Goal: Transaction & Acquisition: Purchase product/service

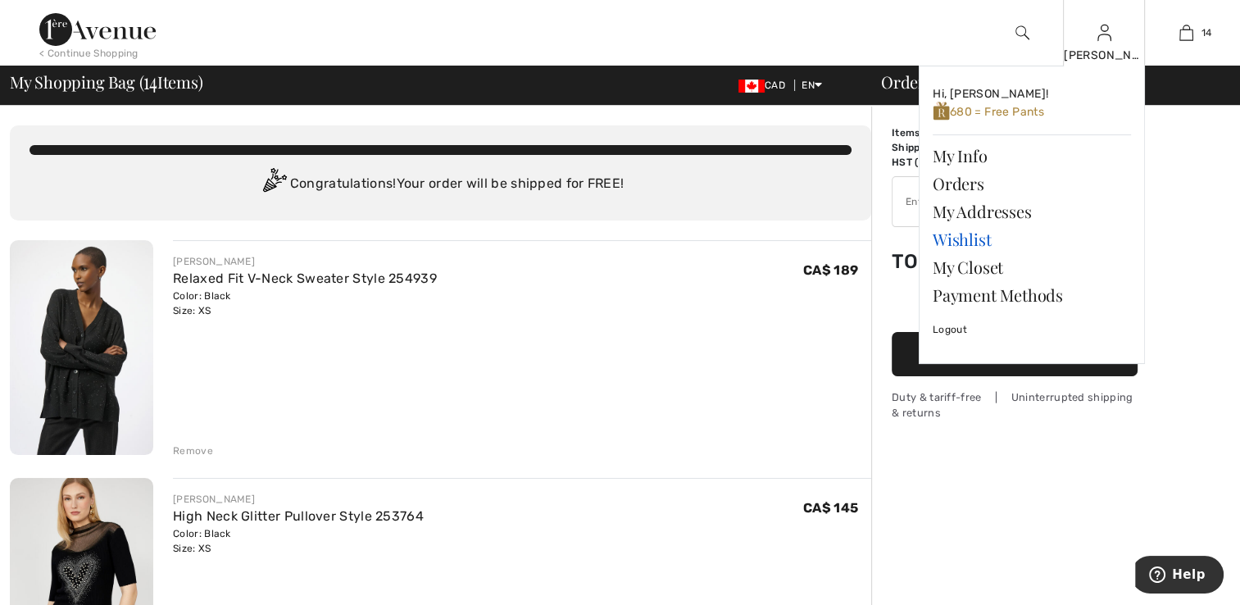
click at [966, 240] on link "Wishlist" at bounding box center [1031, 239] width 198 height 28
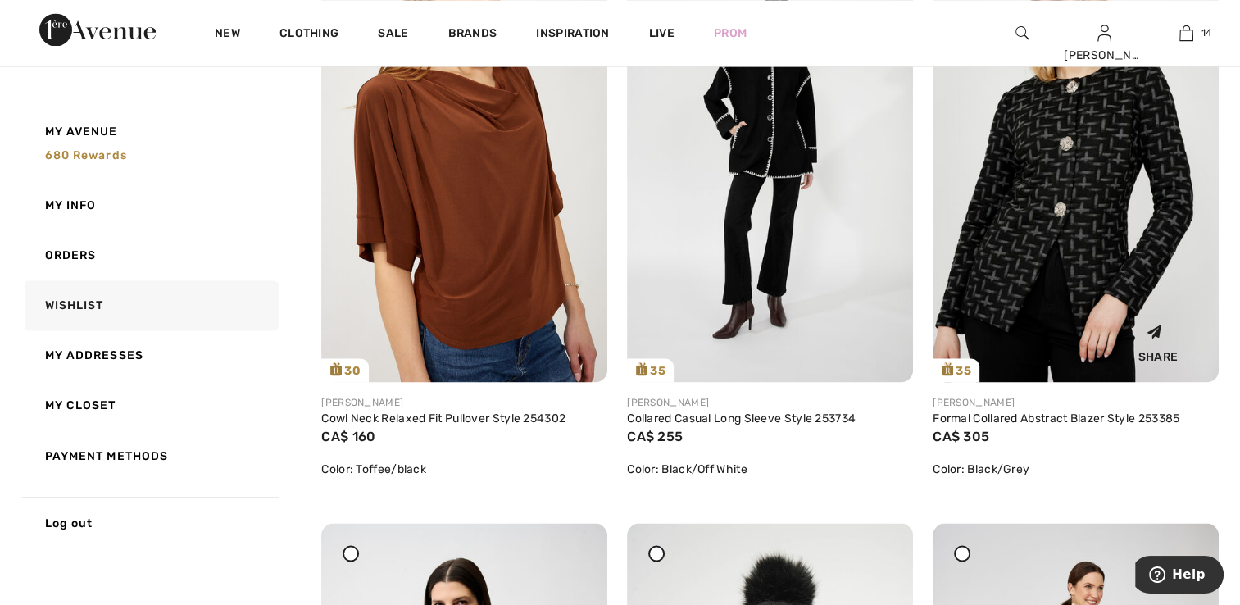
scroll to position [2622, 0]
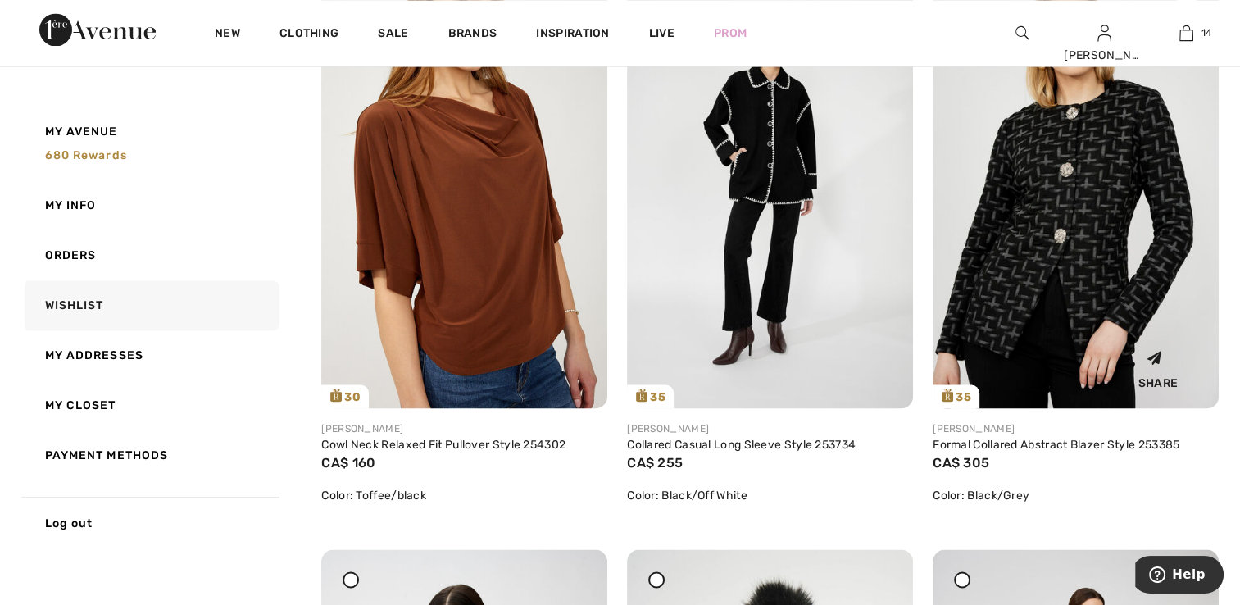
click at [1050, 186] on img at bounding box center [1075, 193] width 286 height 429
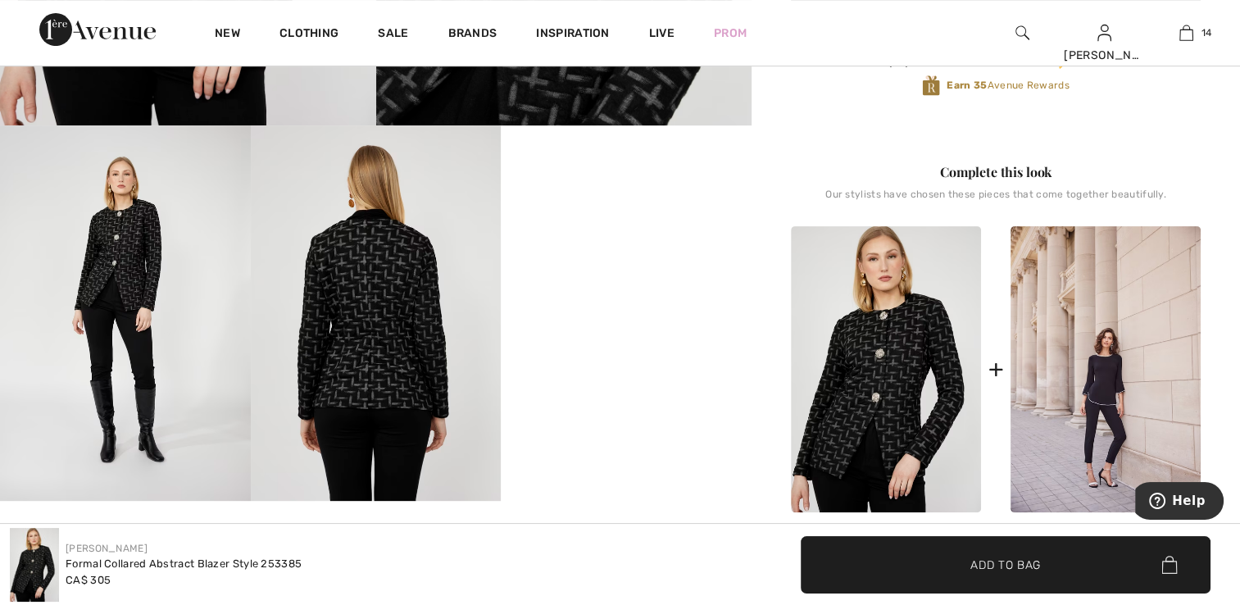
scroll to position [574, 0]
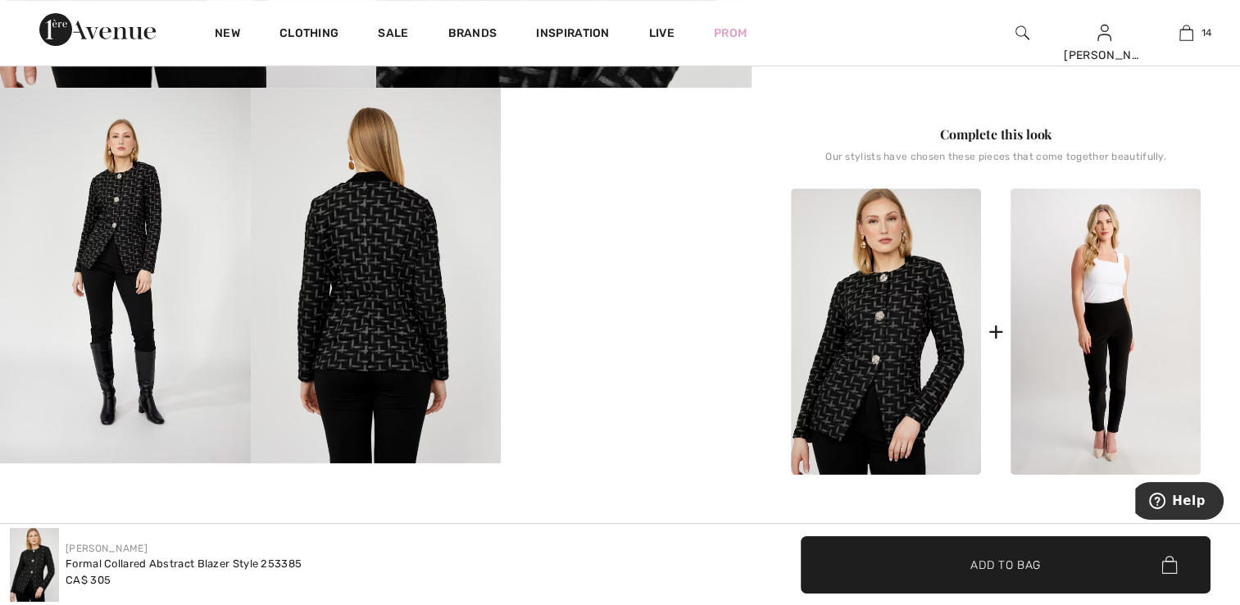
click at [1088, 390] on img at bounding box center [1105, 331] width 190 height 286
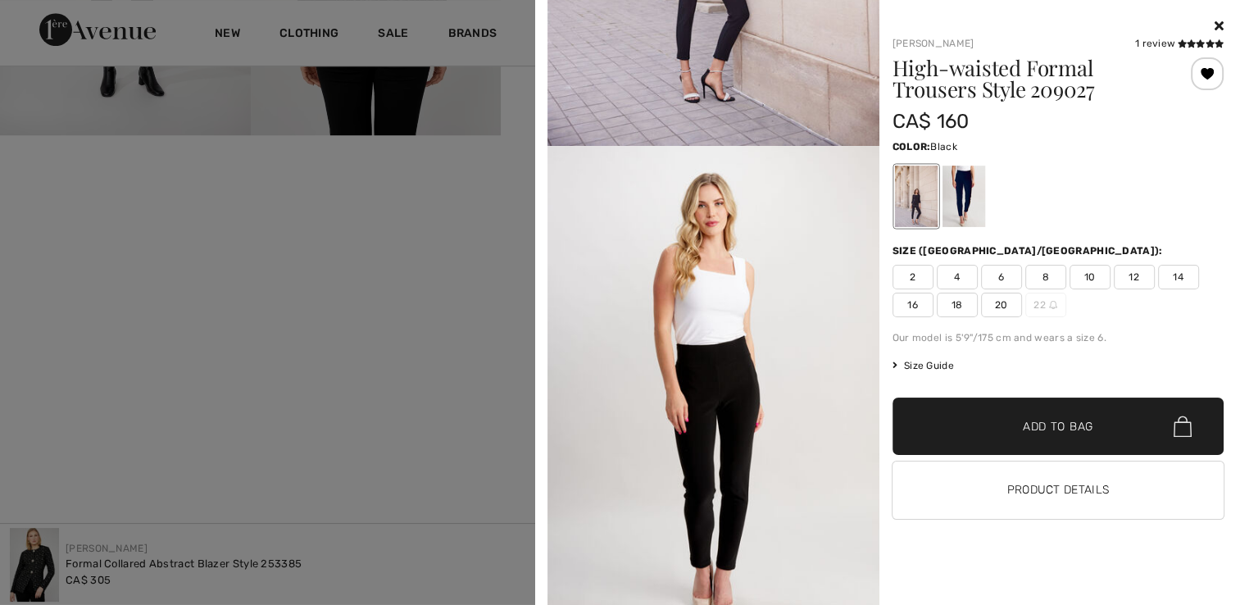
scroll to position [328, 0]
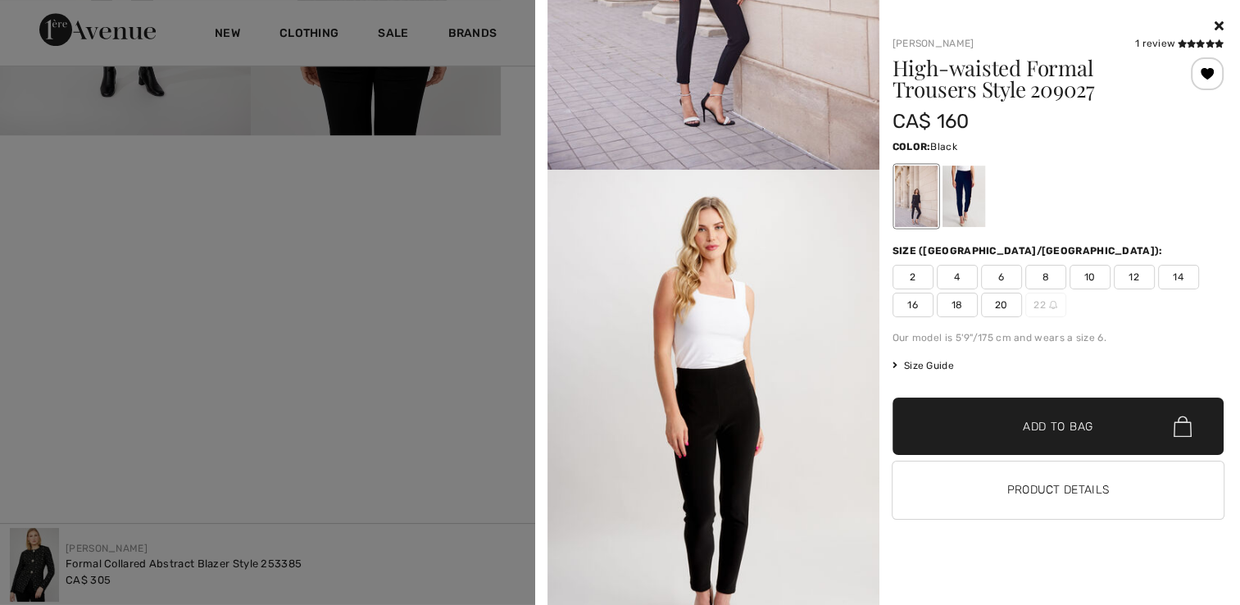
click at [1223, 25] on div "Your browser does not support the video tag. Frank Lyman 1 review 1 review High…" at bounding box center [888, 302] width 692 height 605
click at [1219, 28] on icon at bounding box center [1218, 25] width 9 height 13
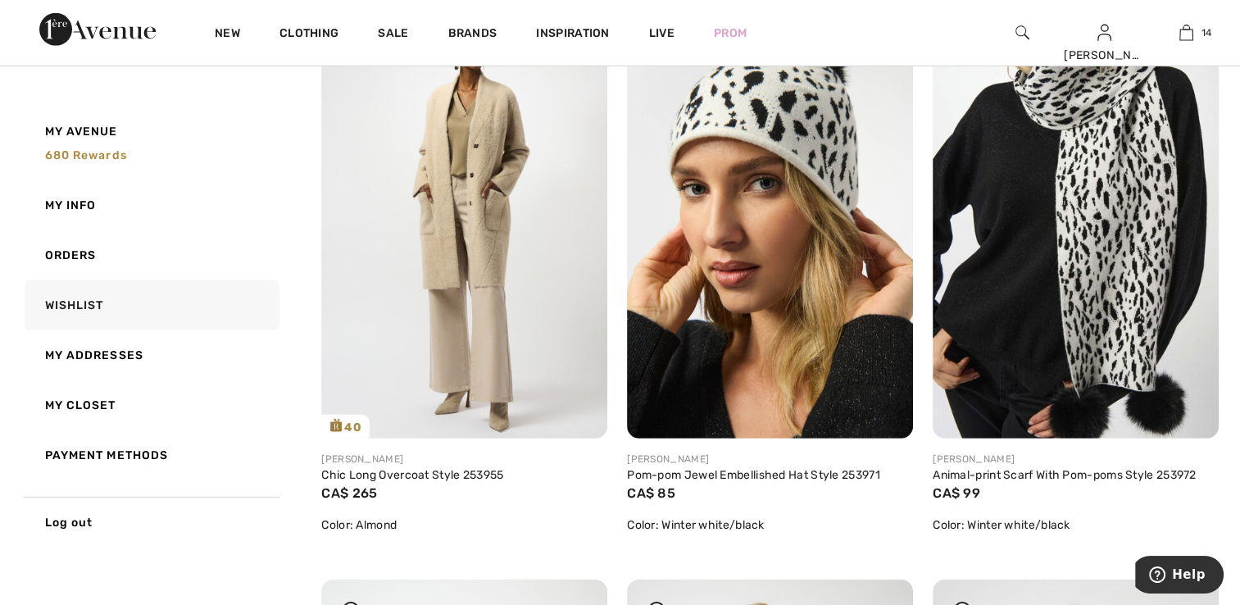
scroll to position [4910, 0]
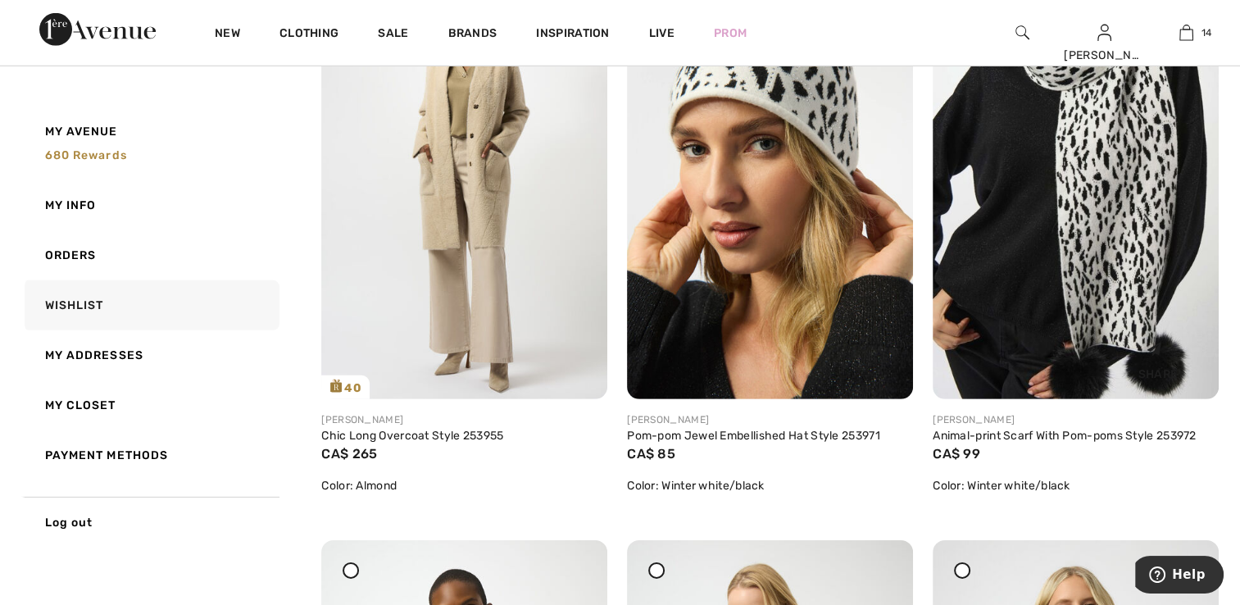
click at [1040, 202] on img at bounding box center [1075, 185] width 286 height 429
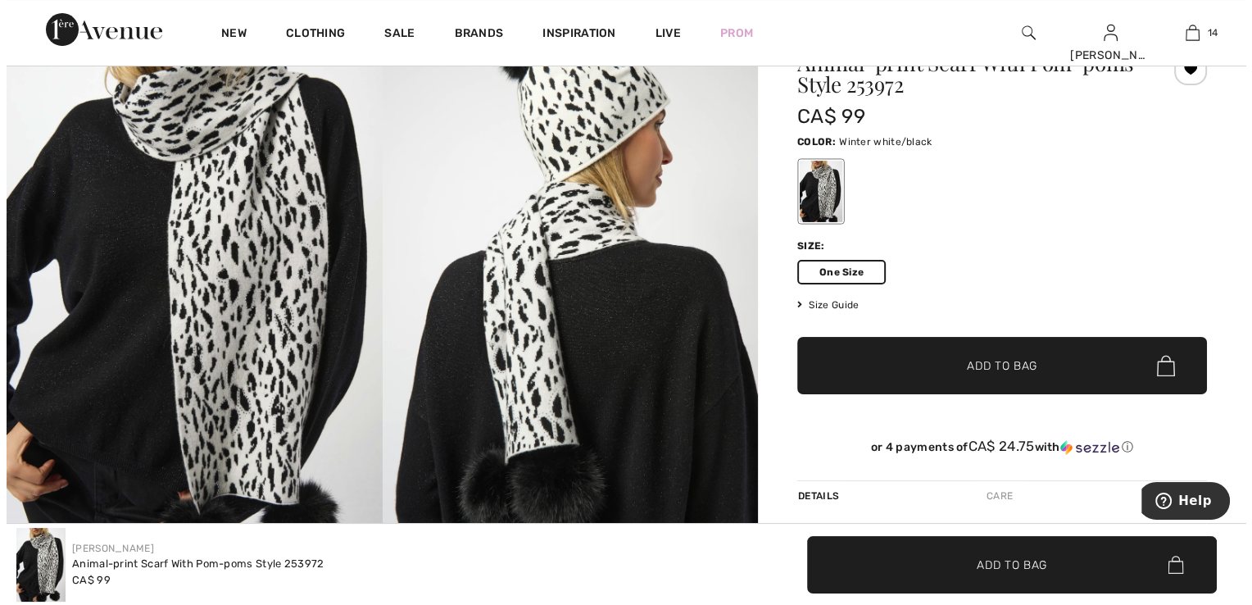
scroll to position [82, 0]
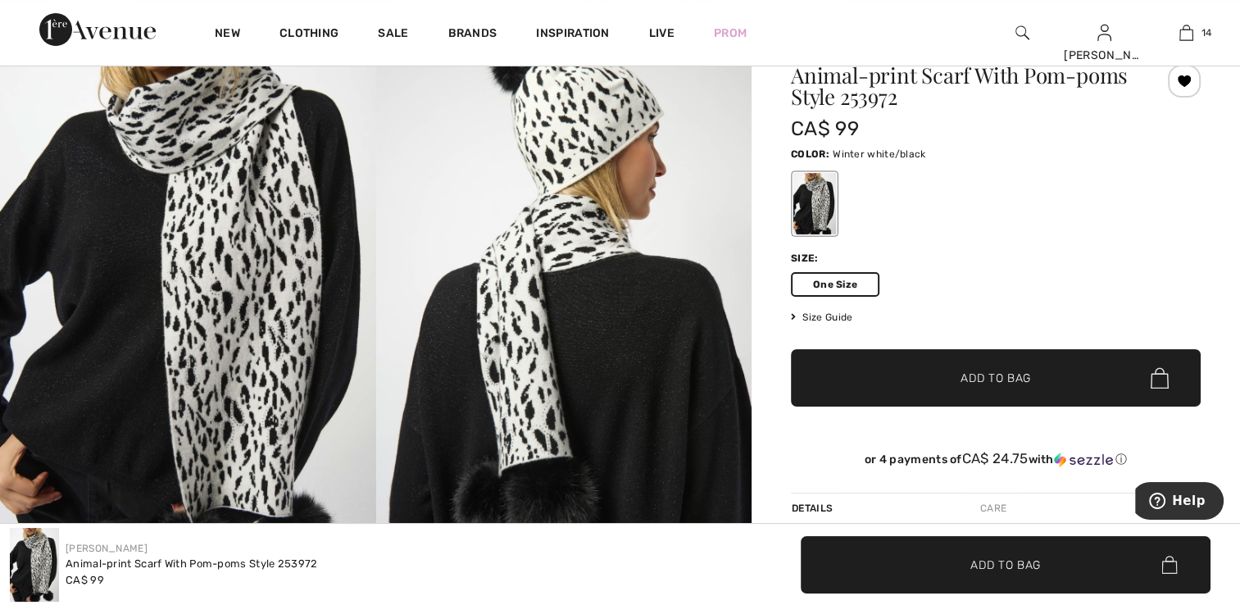
click at [271, 290] on img at bounding box center [188, 297] width 376 height 563
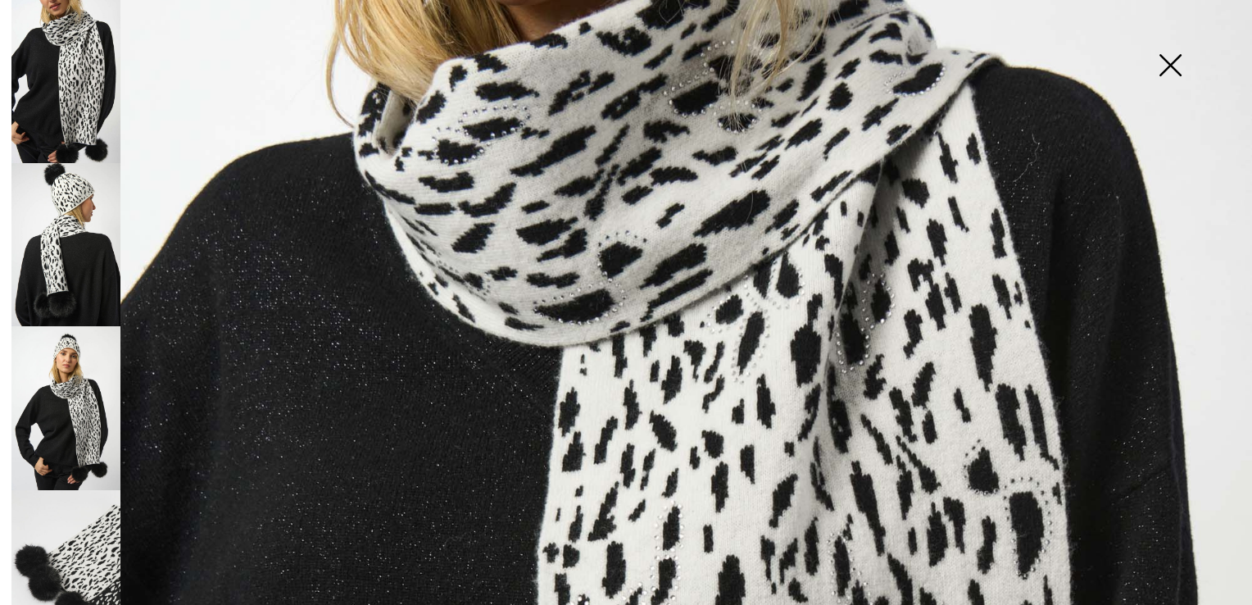
scroll to position [105, 0]
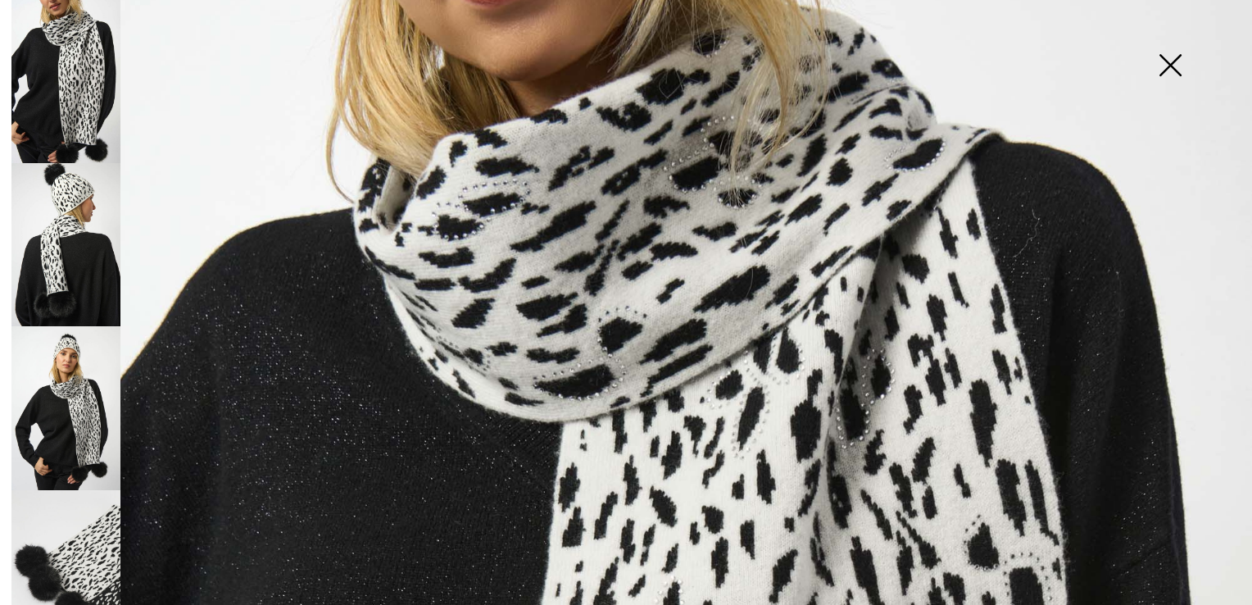
click at [85, 268] on img at bounding box center [65, 244] width 109 height 163
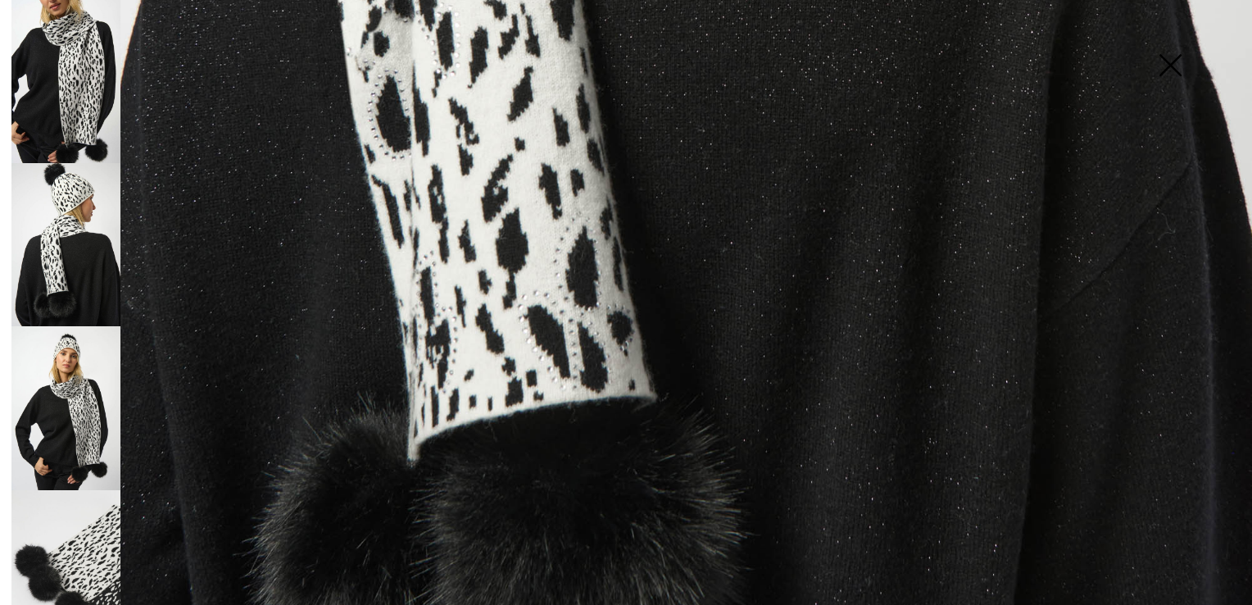
scroll to position [1252, 0]
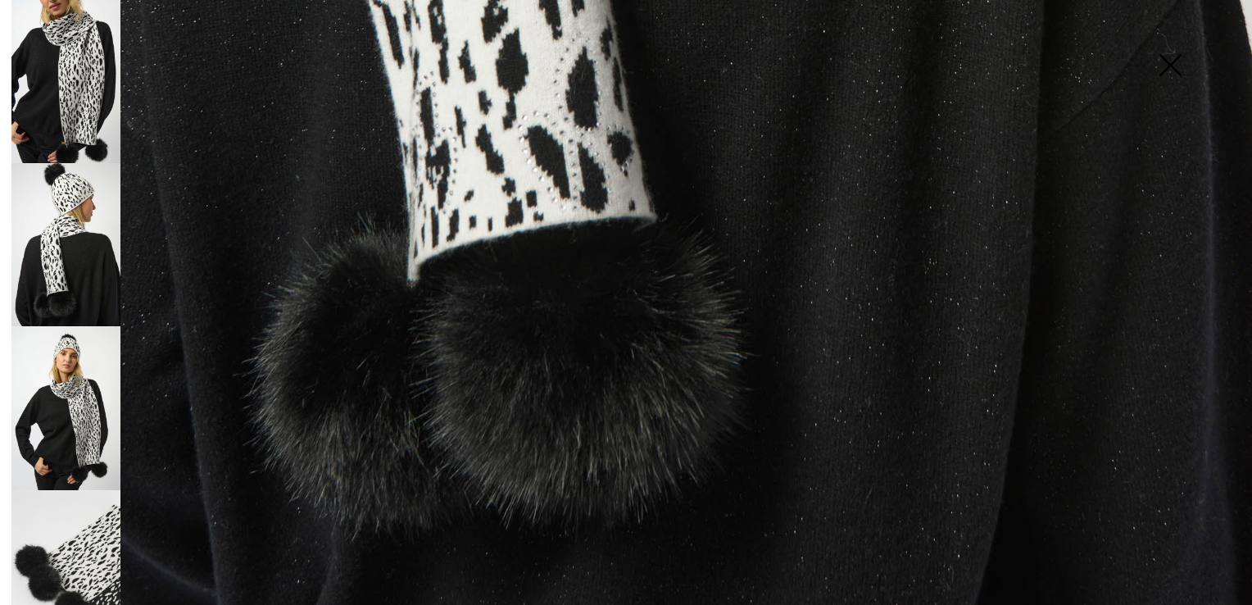
click at [81, 399] on img at bounding box center [65, 407] width 109 height 163
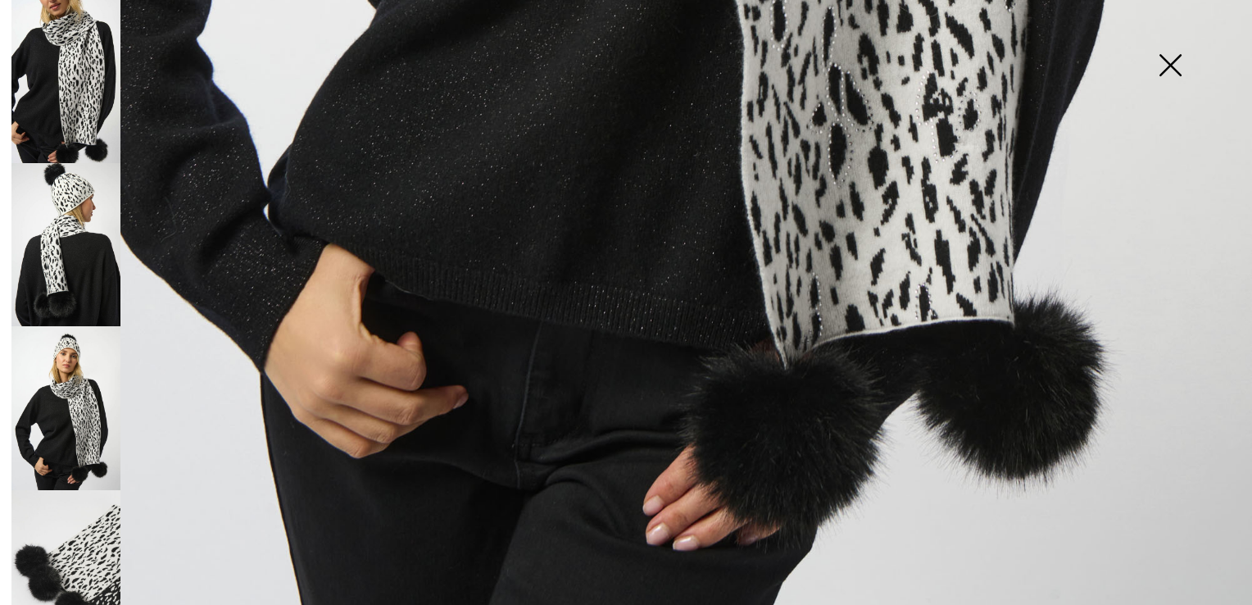
click at [1170, 54] on img at bounding box center [1170, 67] width 82 height 84
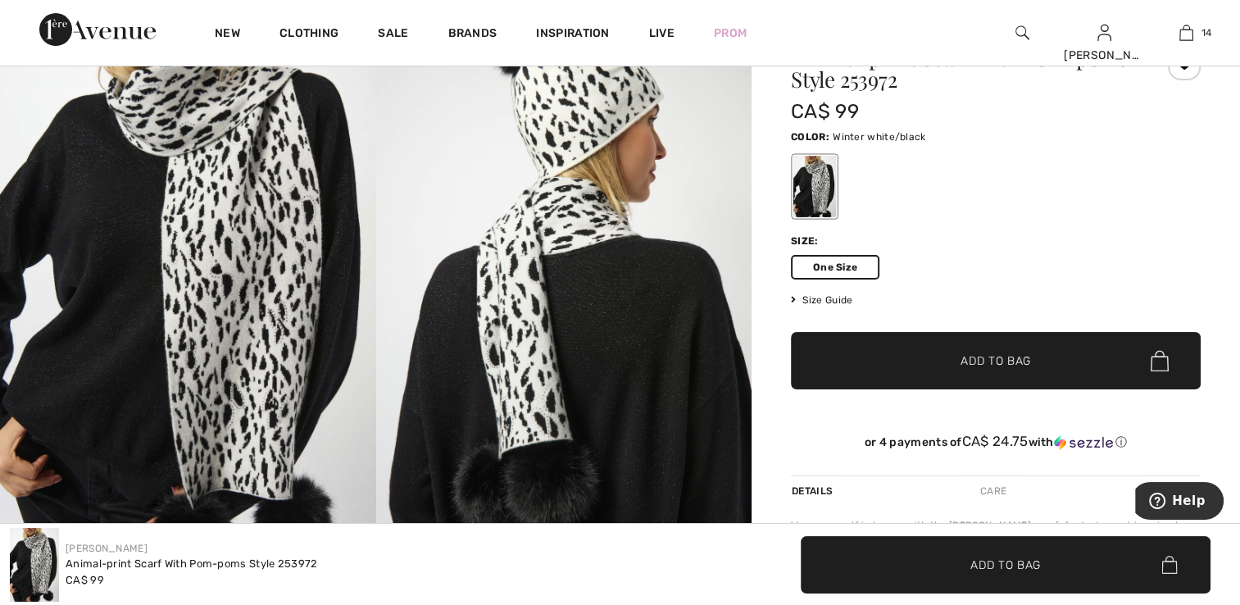
scroll to position [82, 0]
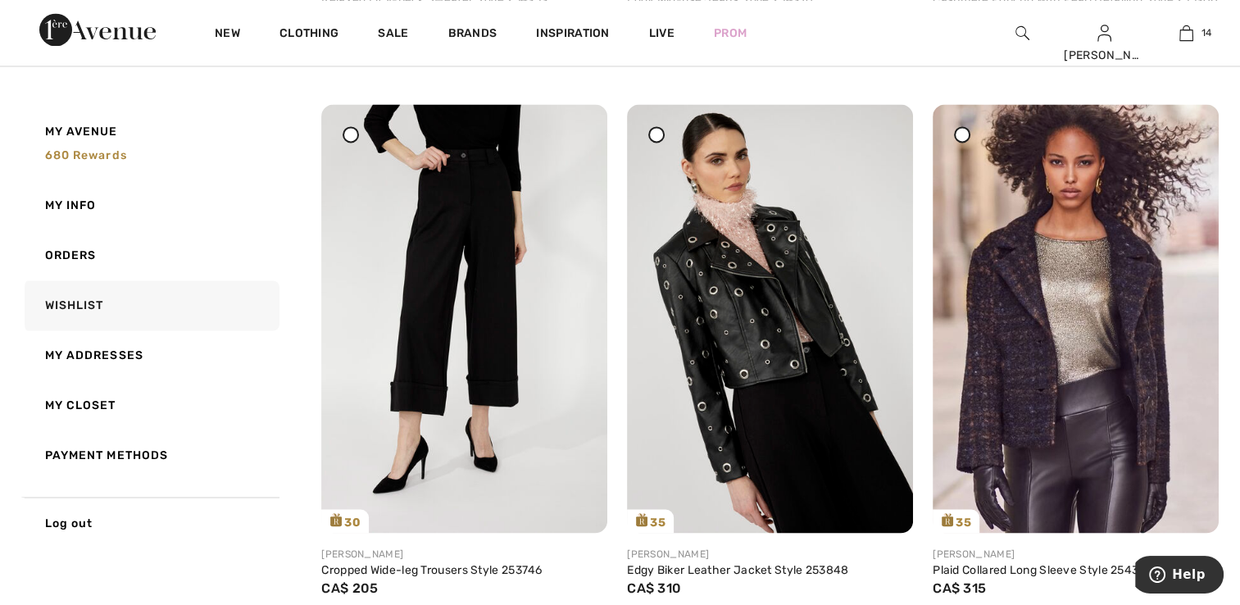
scroll to position [8840, 0]
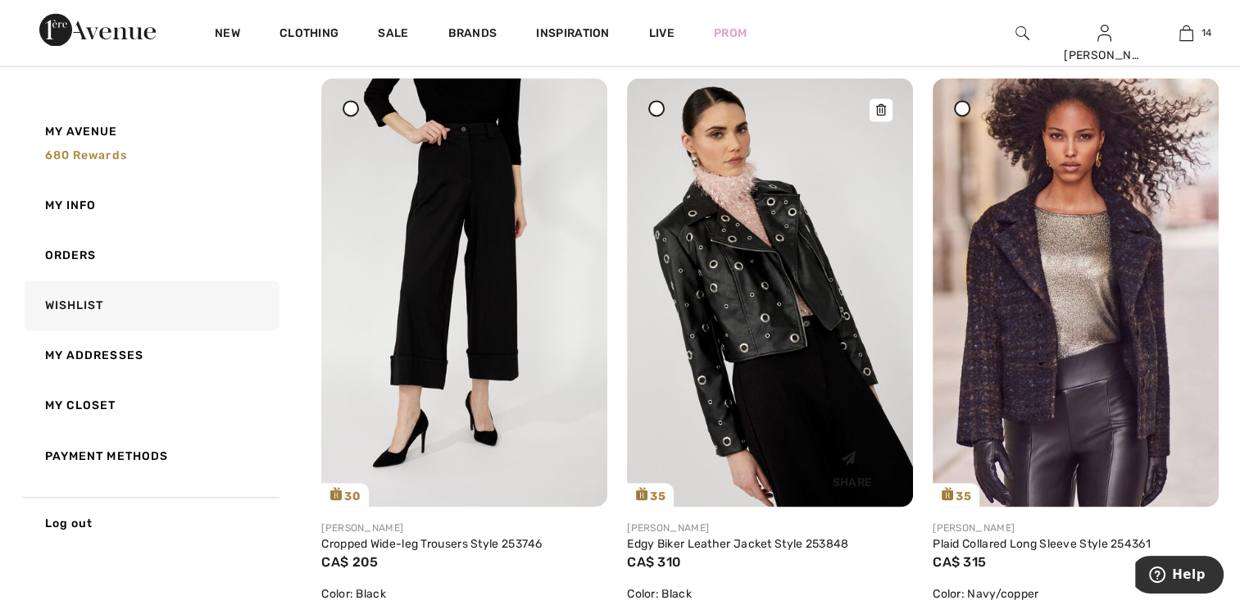
click at [709, 279] on img at bounding box center [770, 292] width 286 height 429
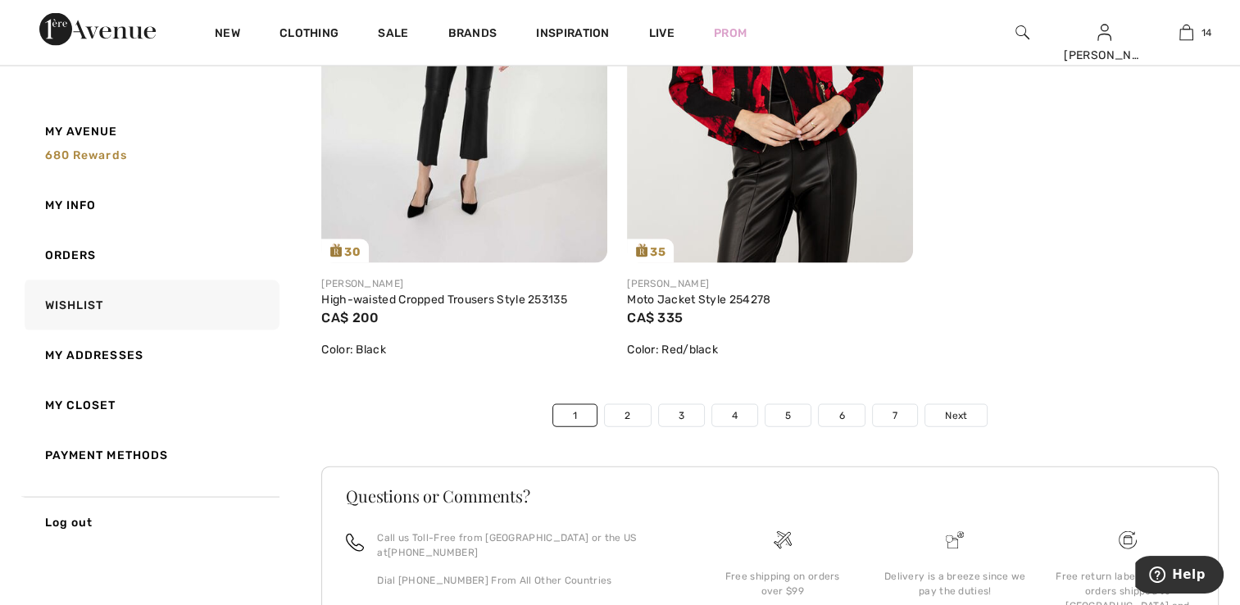
scroll to position [9761, 0]
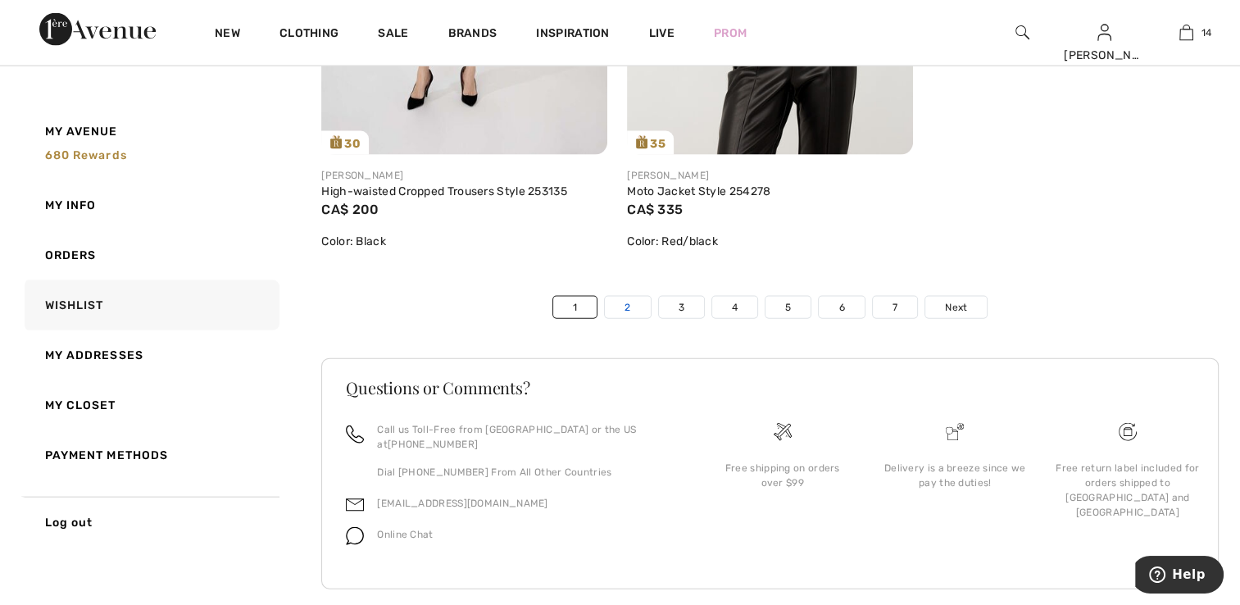
click at [635, 318] on link "2" at bounding box center [627, 307] width 45 height 21
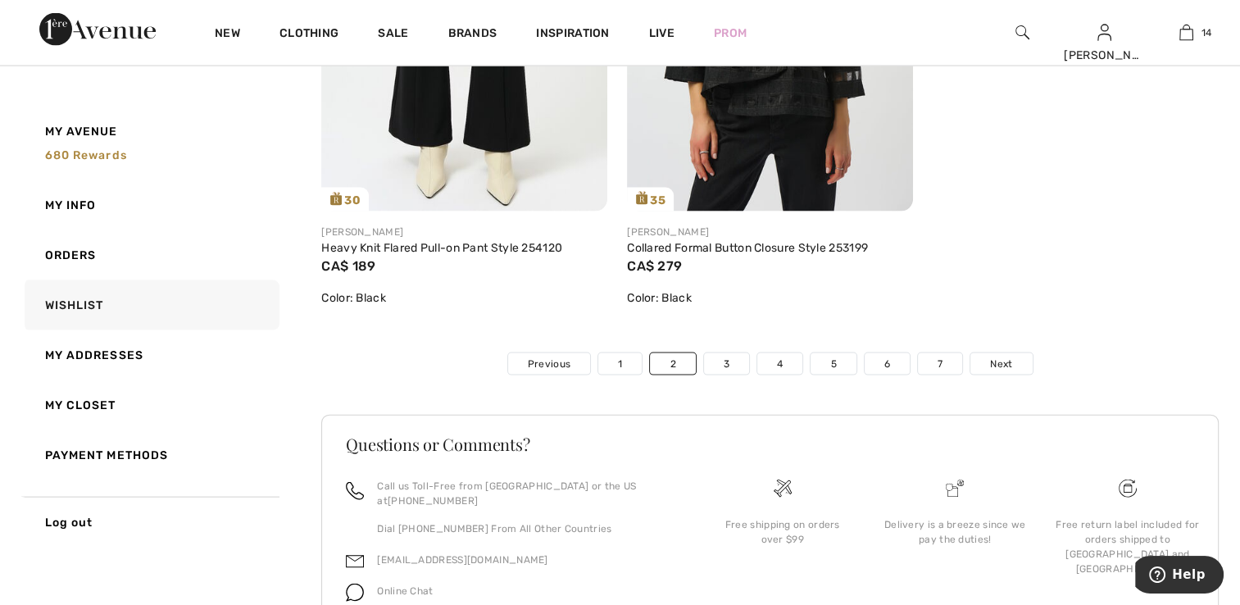
scroll to position [9738, 0]
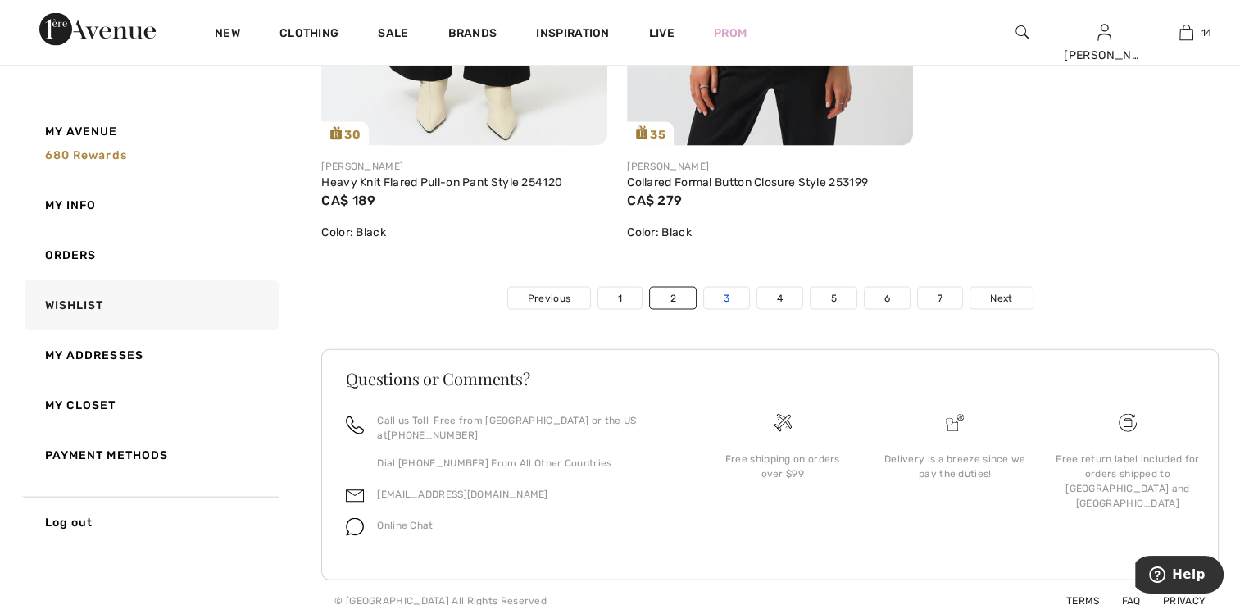
click at [724, 296] on link "3" at bounding box center [726, 298] width 45 height 21
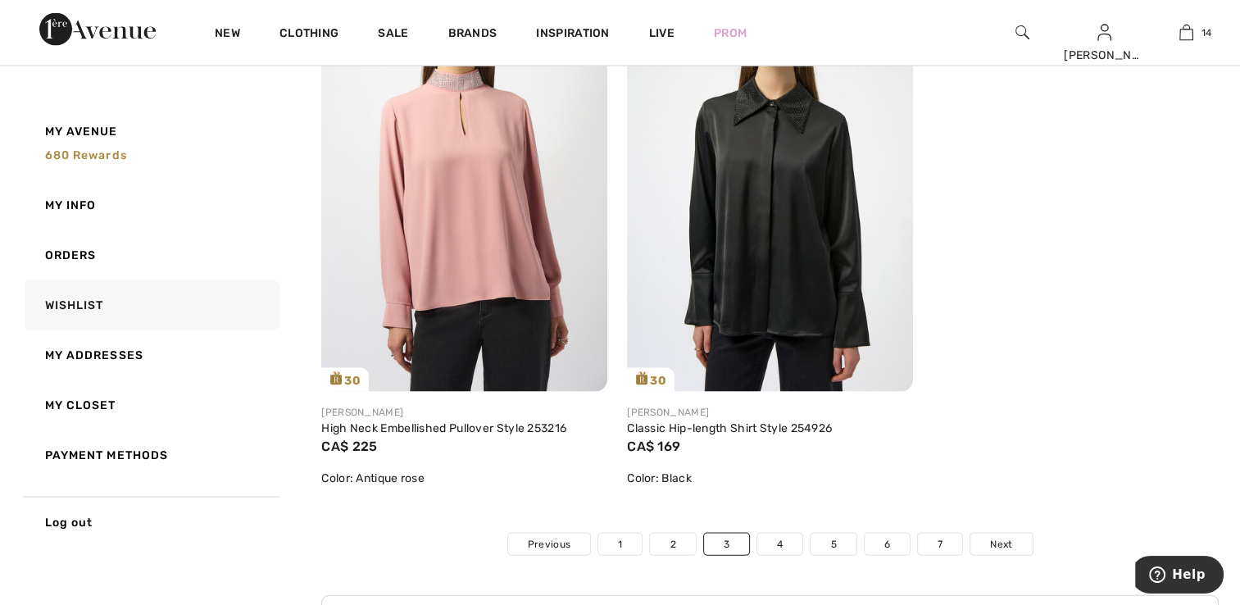
scroll to position [9752, 0]
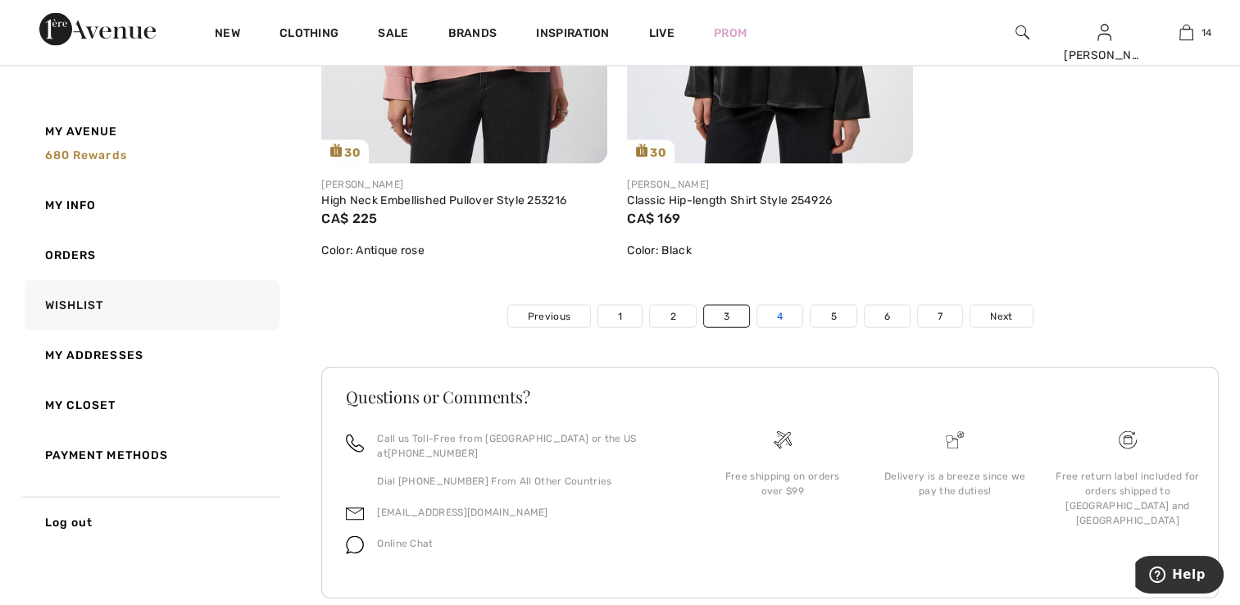
click at [787, 306] on link "4" at bounding box center [779, 316] width 45 height 21
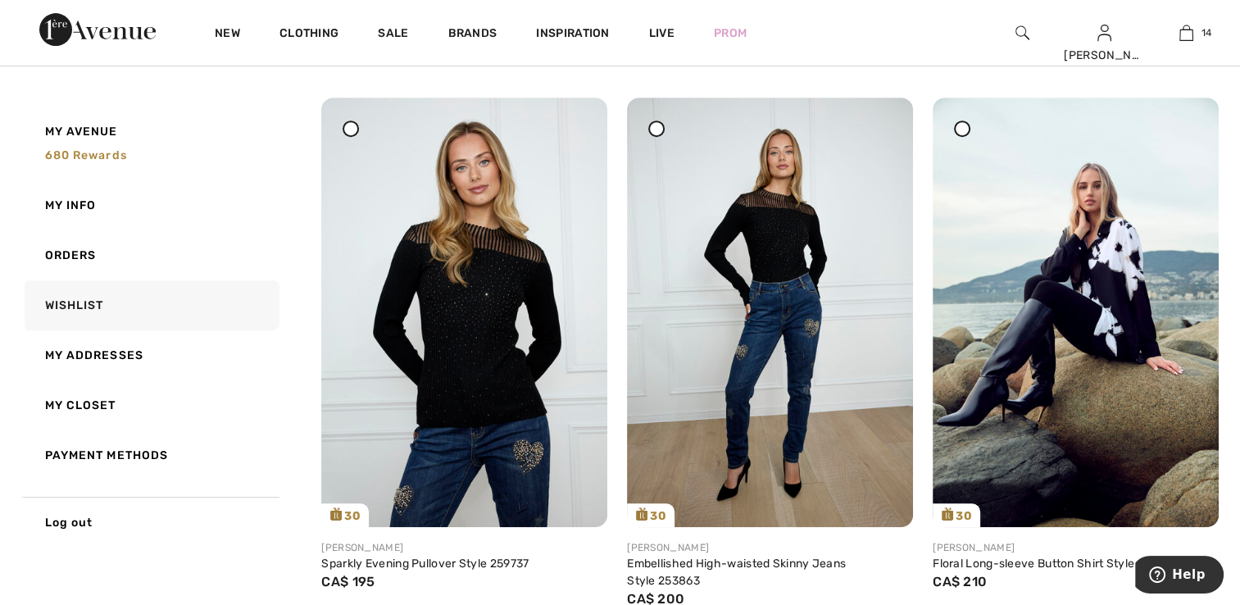
scroll to position [831, 0]
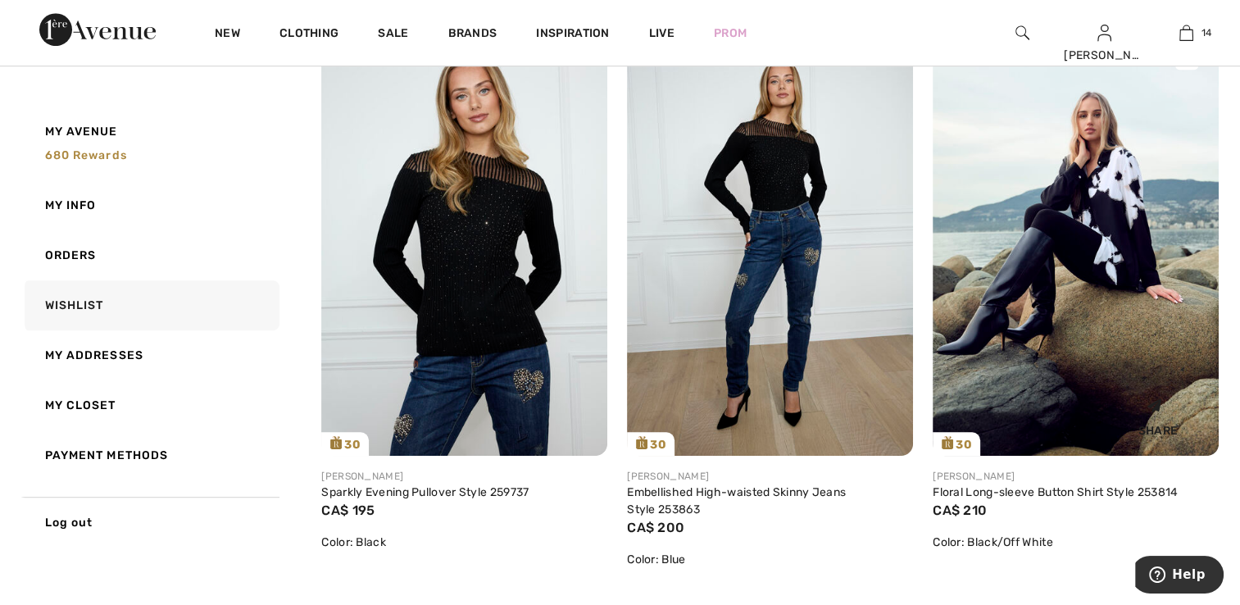
click at [1109, 245] on img at bounding box center [1075, 240] width 286 height 429
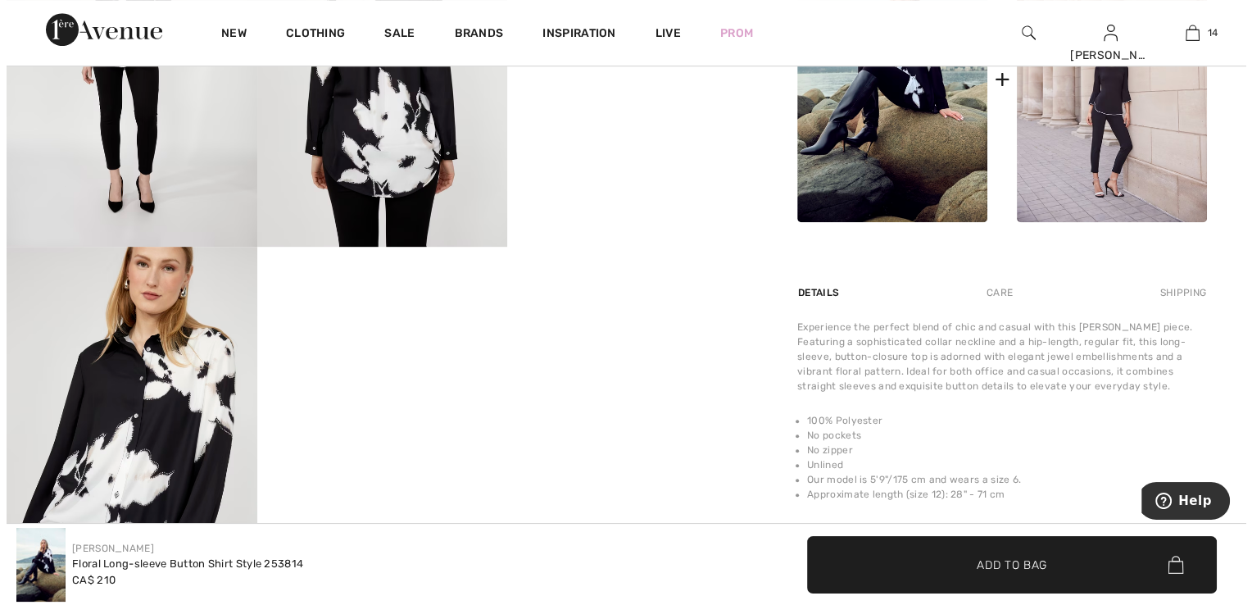
scroll to position [574, 0]
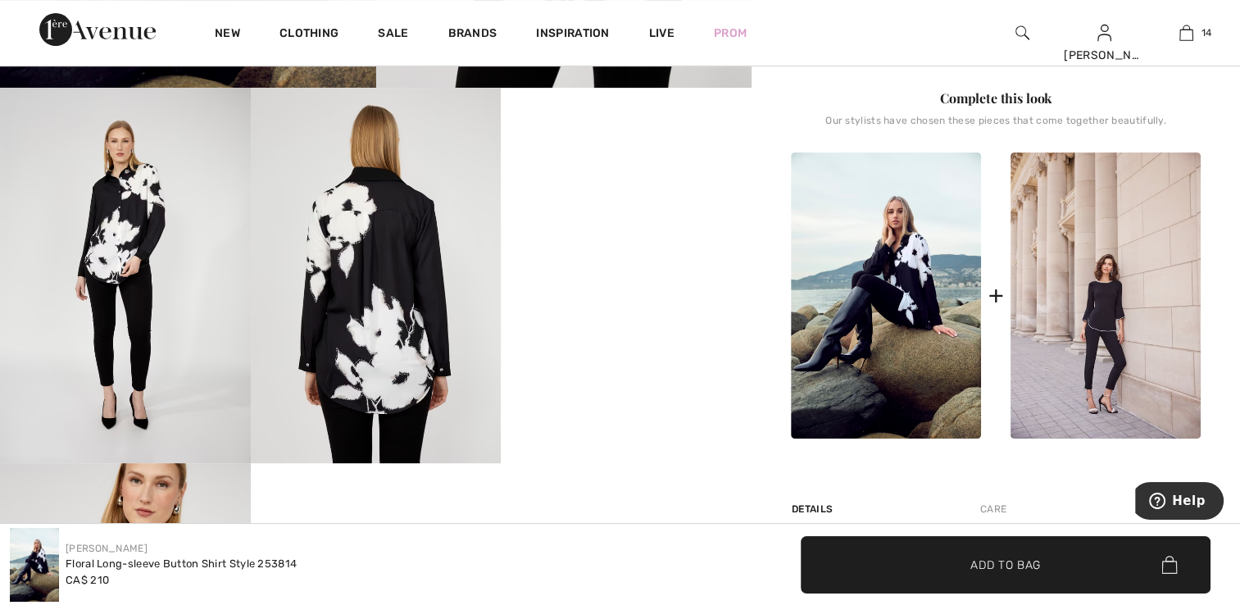
click at [144, 258] on img at bounding box center [125, 275] width 251 height 375
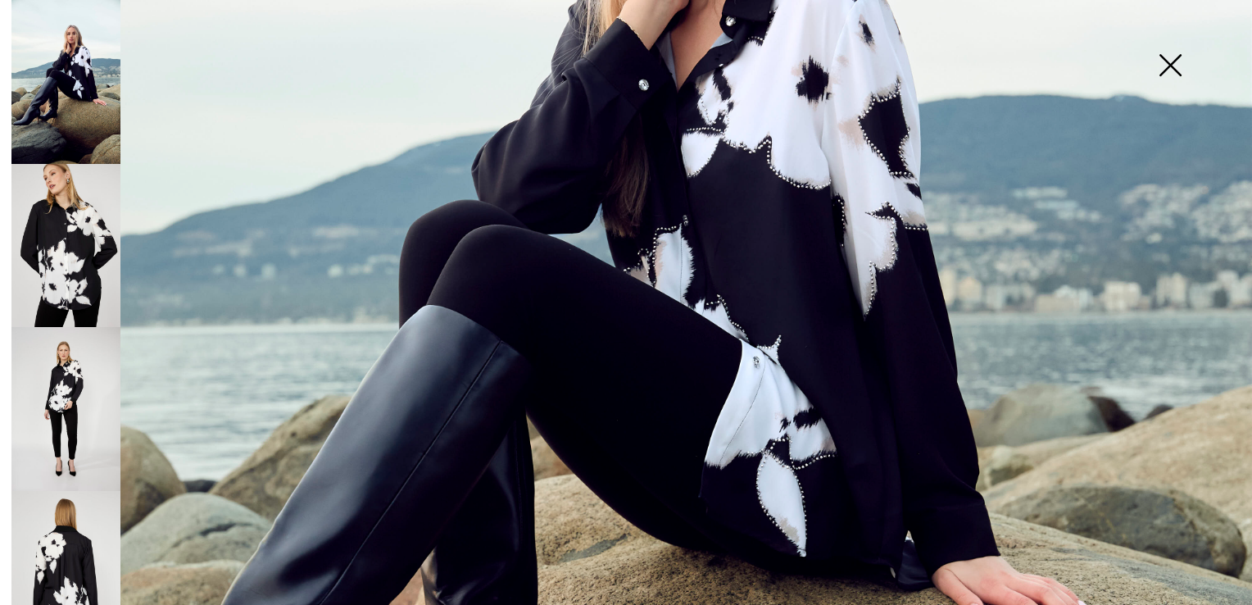
scroll to position [492, 0]
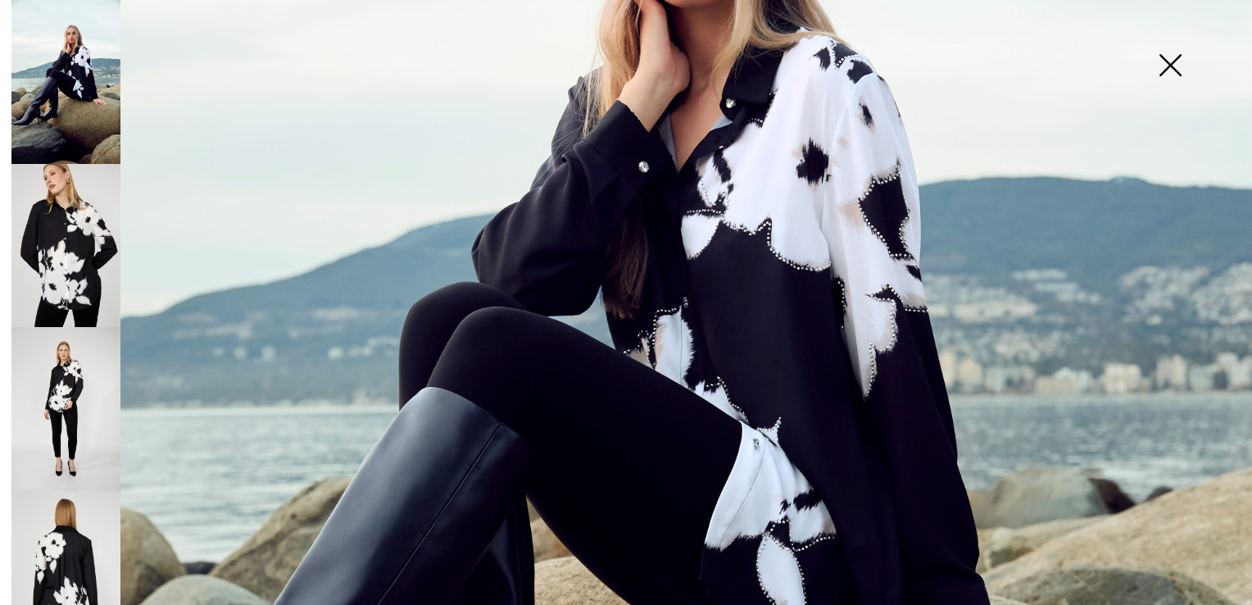
click at [80, 234] on img at bounding box center [65, 246] width 109 height 164
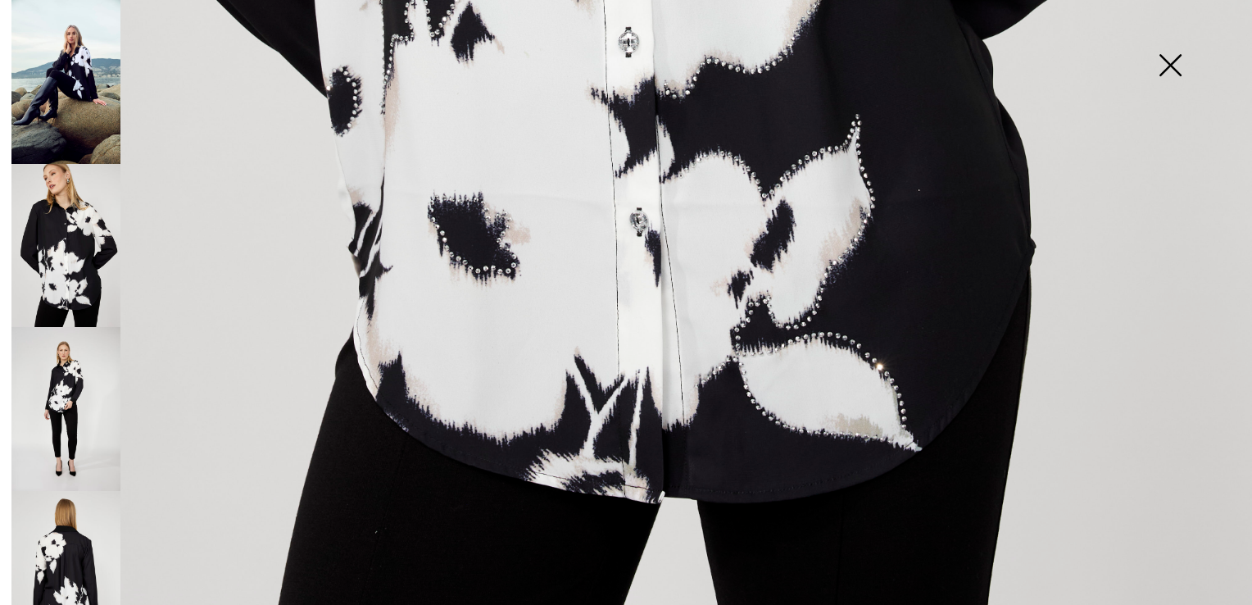
scroll to position [1229, 0]
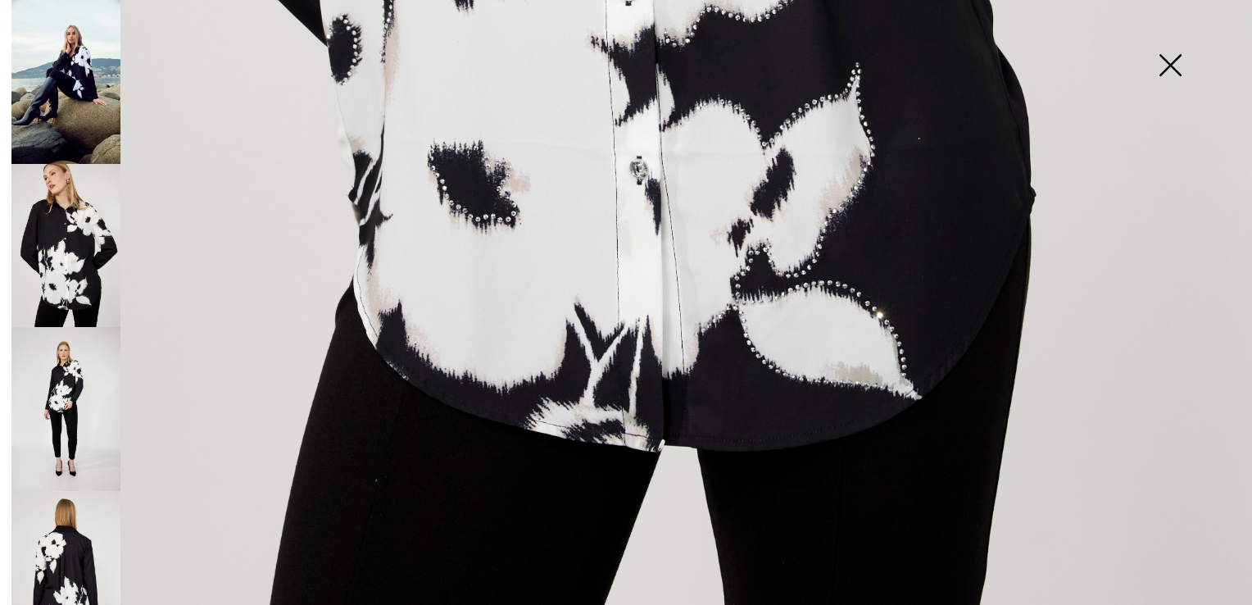
click at [58, 355] on img at bounding box center [65, 409] width 109 height 164
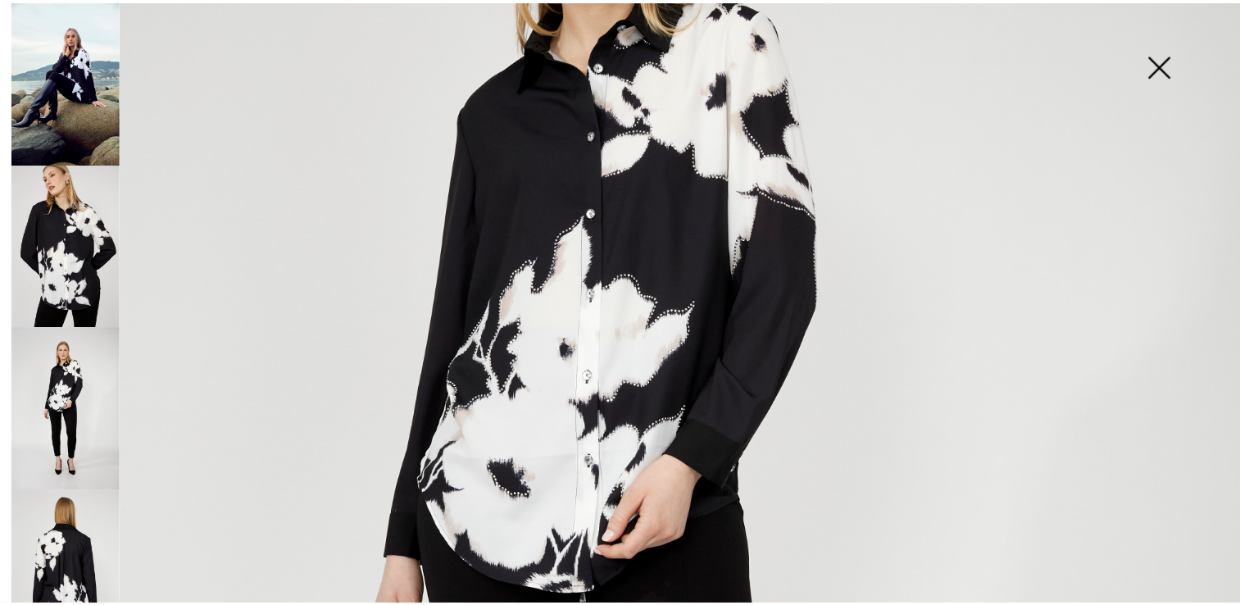
scroll to position [328, 0]
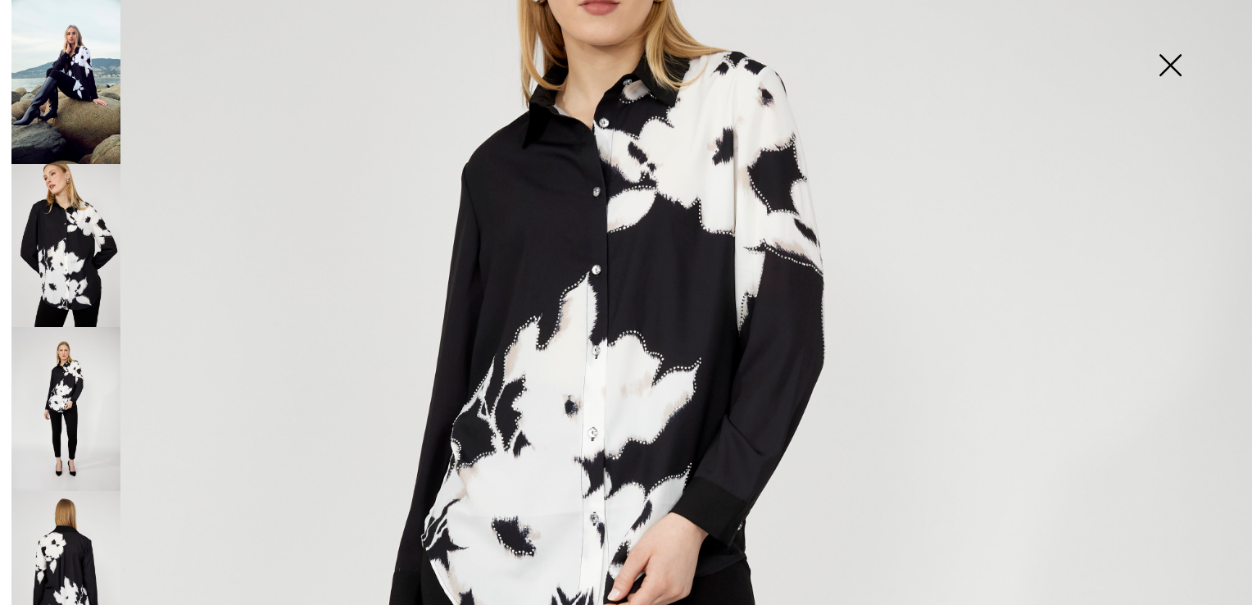
click at [1180, 58] on img at bounding box center [1170, 67] width 82 height 84
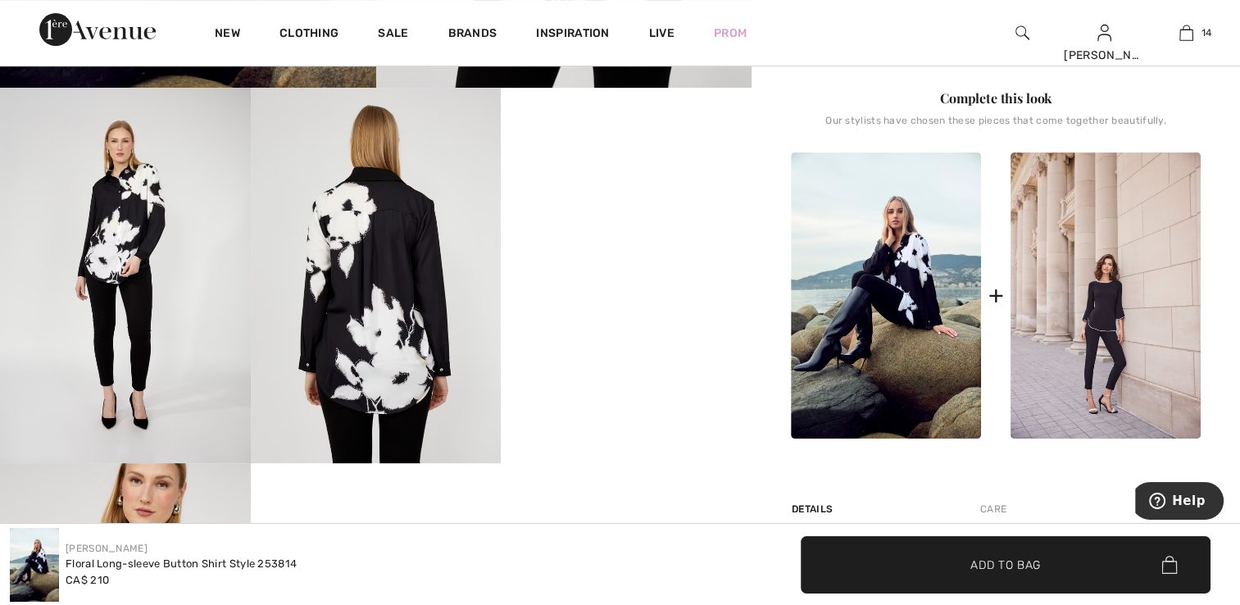
click at [660, 213] on video "Your browser does not support the video tag." at bounding box center [626, 150] width 251 height 125
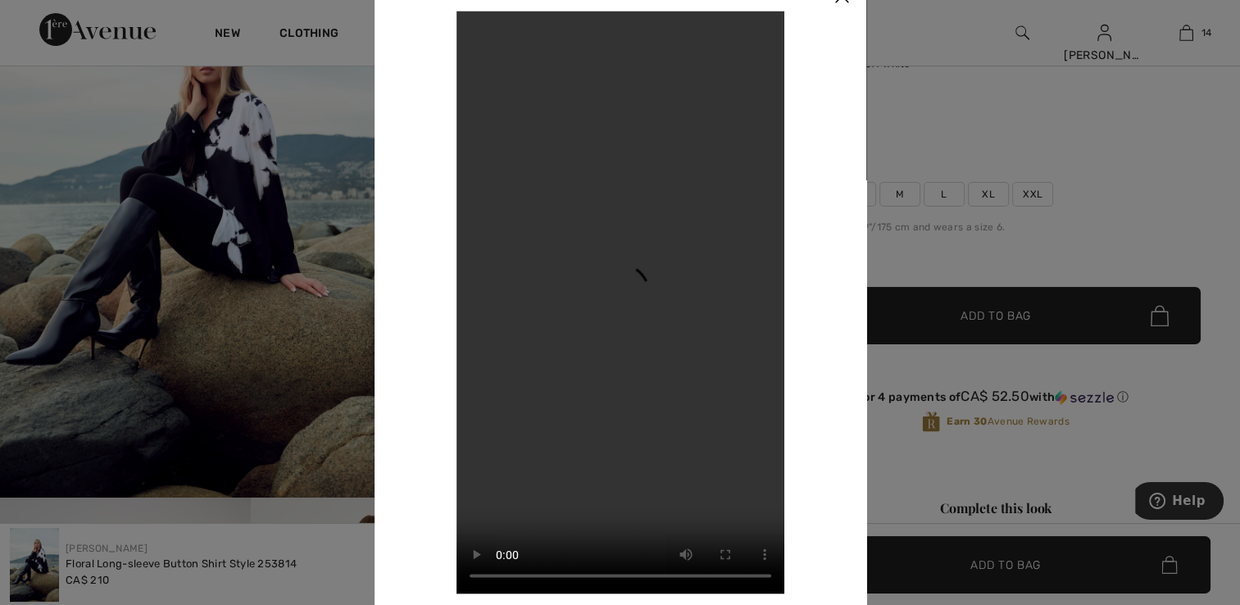
scroll to position [164, 0]
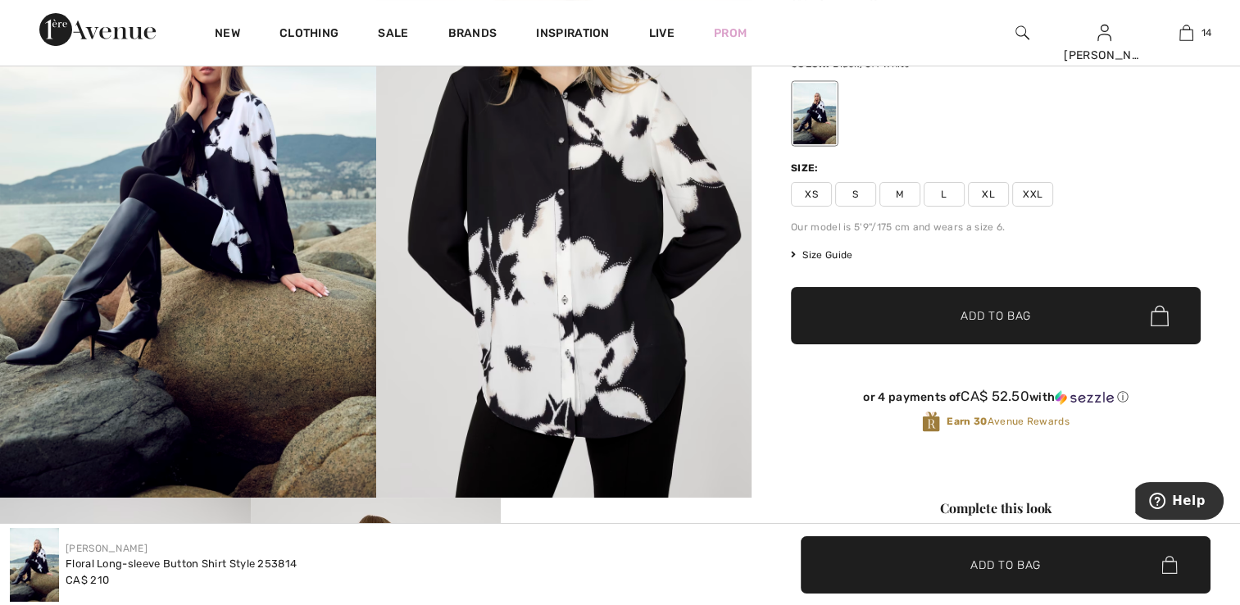
click at [811, 192] on span "XS" at bounding box center [811, 194] width 41 height 25
click at [995, 323] on span "Add to Bag" at bounding box center [995, 315] width 70 height 17
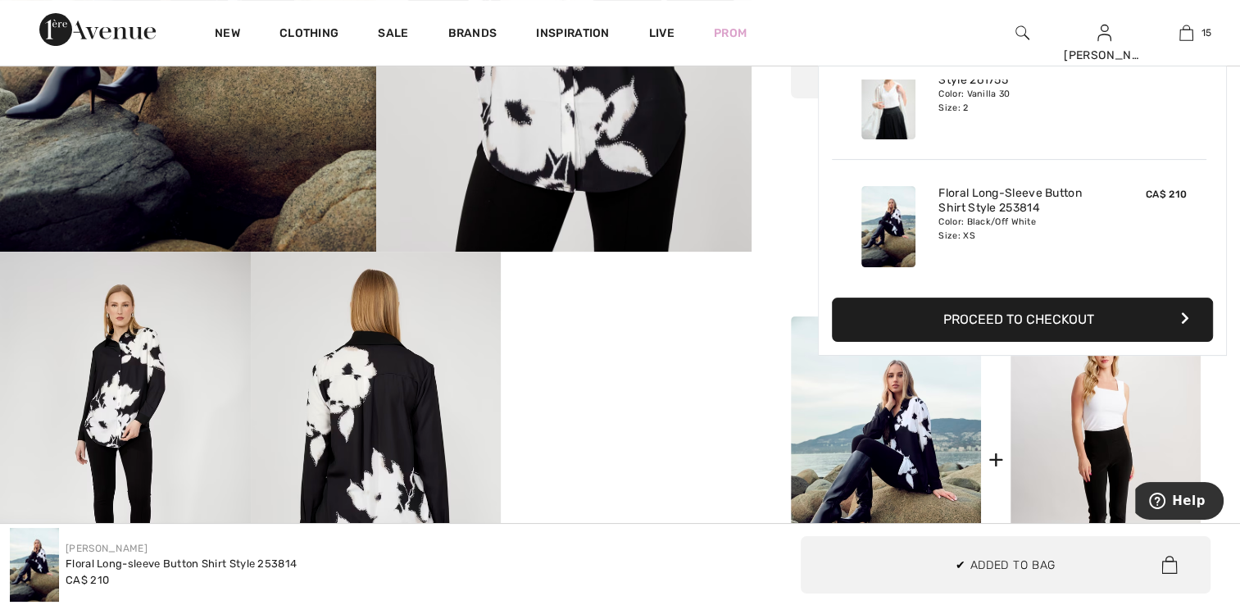
scroll to position [492, 0]
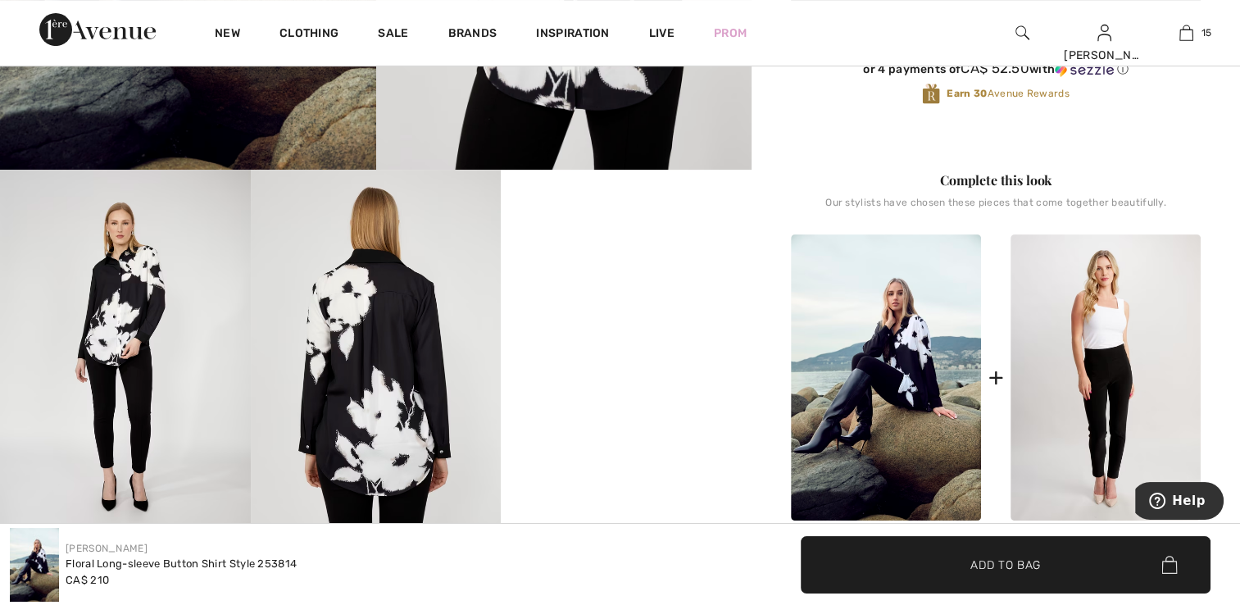
click at [1078, 415] on img at bounding box center [1105, 377] width 190 height 286
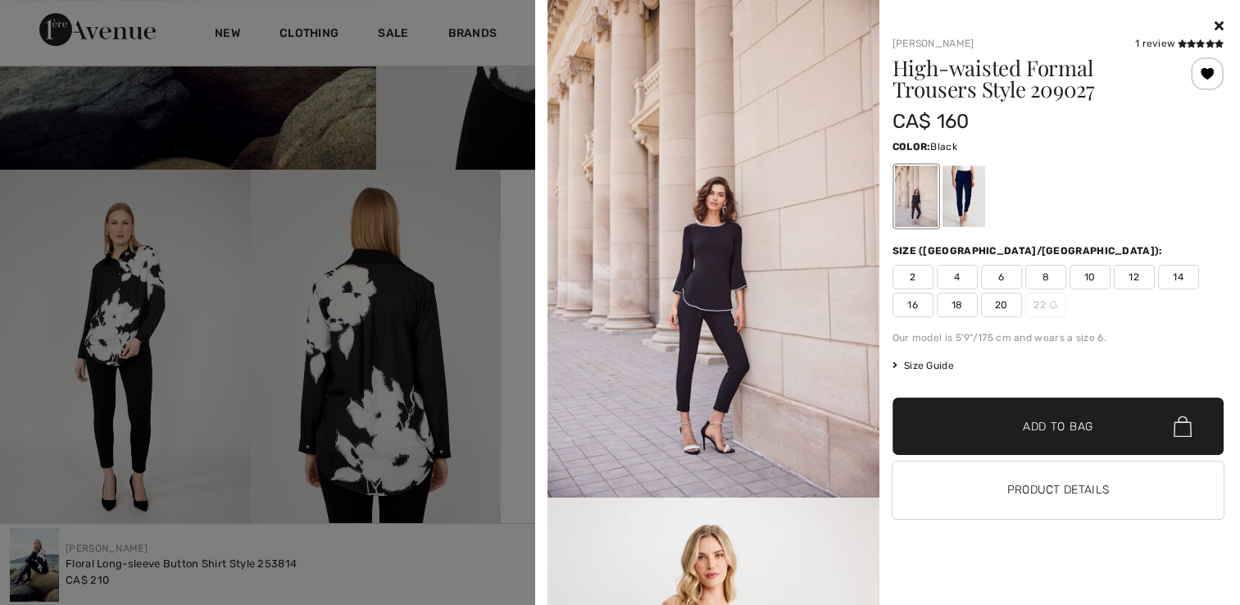
click at [908, 274] on span "2" at bounding box center [912, 277] width 41 height 25
drag, startPoint x: 1011, startPoint y: 431, endPoint x: 969, endPoint y: 409, distance: 48.0
click at [1011, 431] on span "✔ Added to Bag" at bounding box center [1033, 426] width 100 height 17
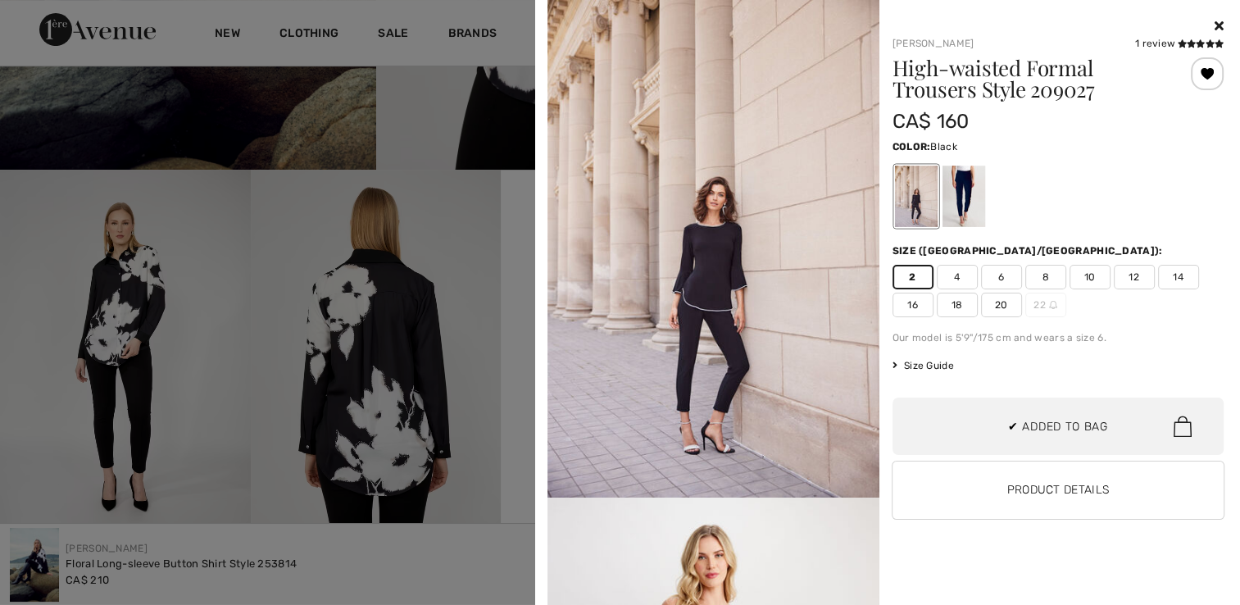
scroll to position [0, 0]
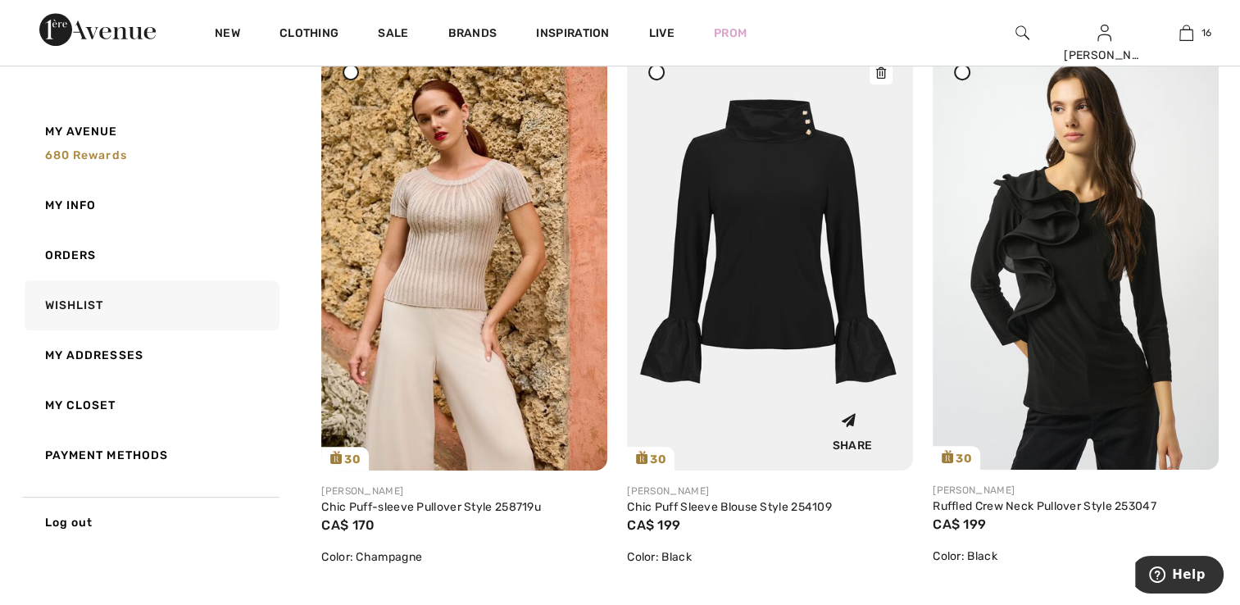
scroll to position [766, 0]
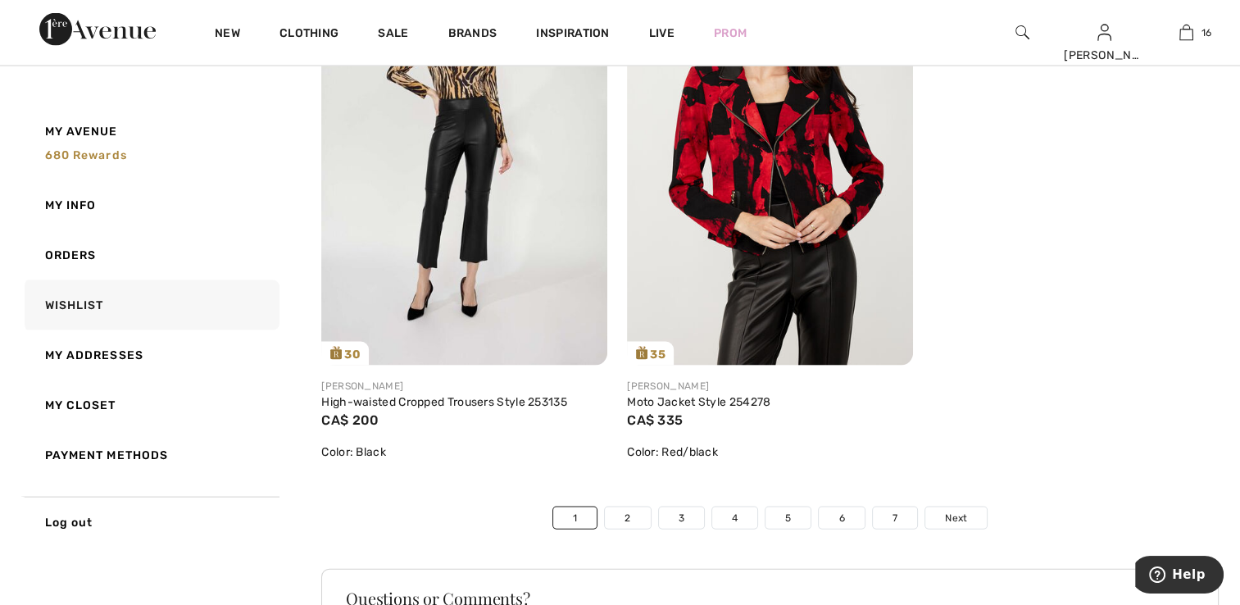
drag, startPoint x: 1245, startPoint y: 72, endPoint x: 59, endPoint y: 2, distance: 1187.7
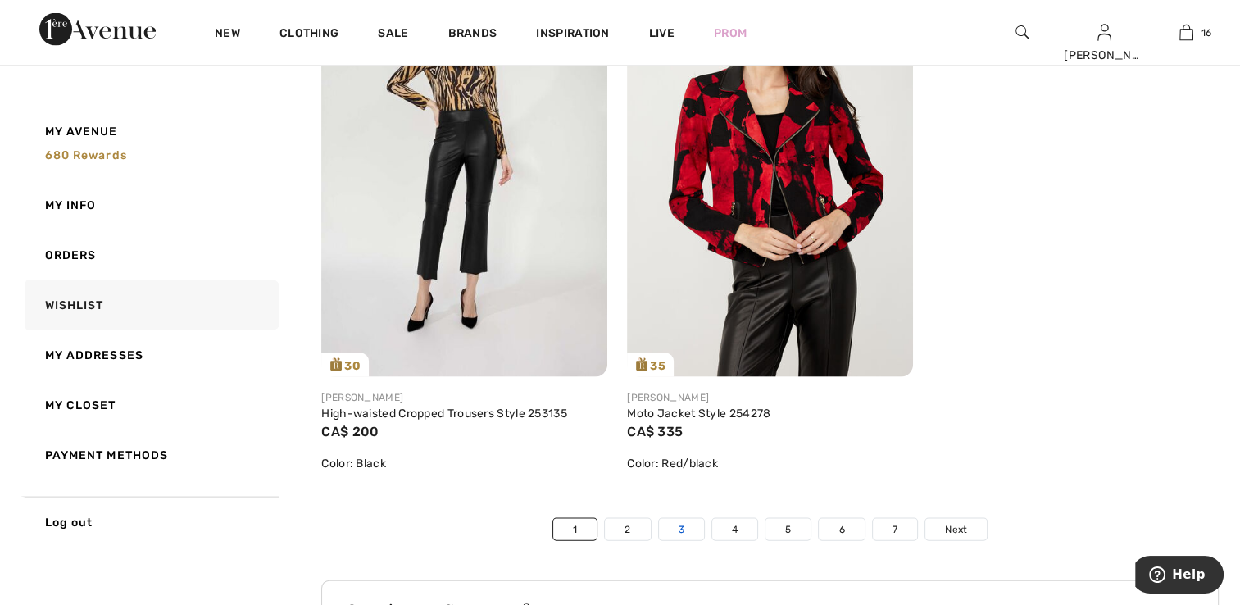
click at [695, 540] on link "3" at bounding box center [681, 529] width 45 height 21
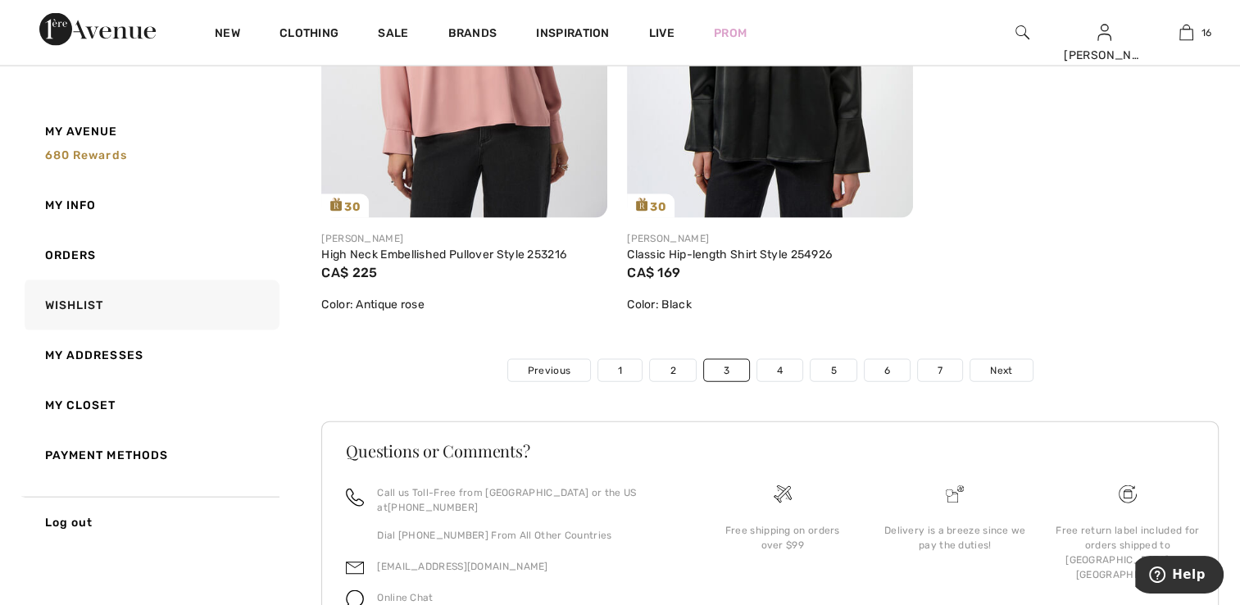
scroll to position [9752, 0]
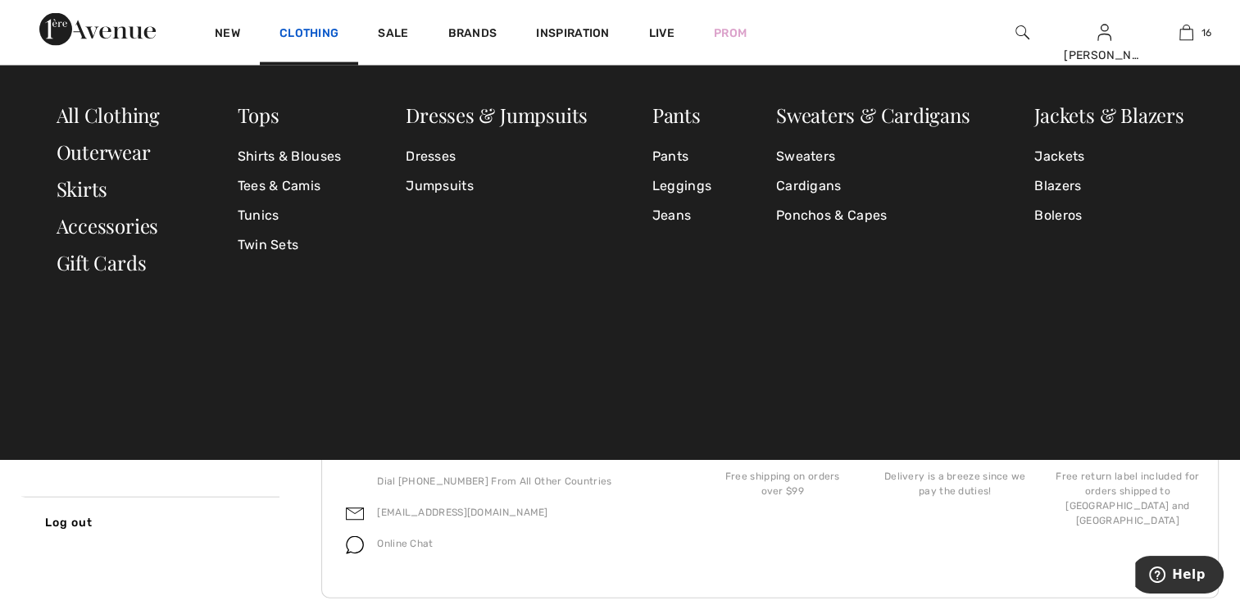
click at [306, 37] on link "Clothing" at bounding box center [308, 34] width 59 height 17
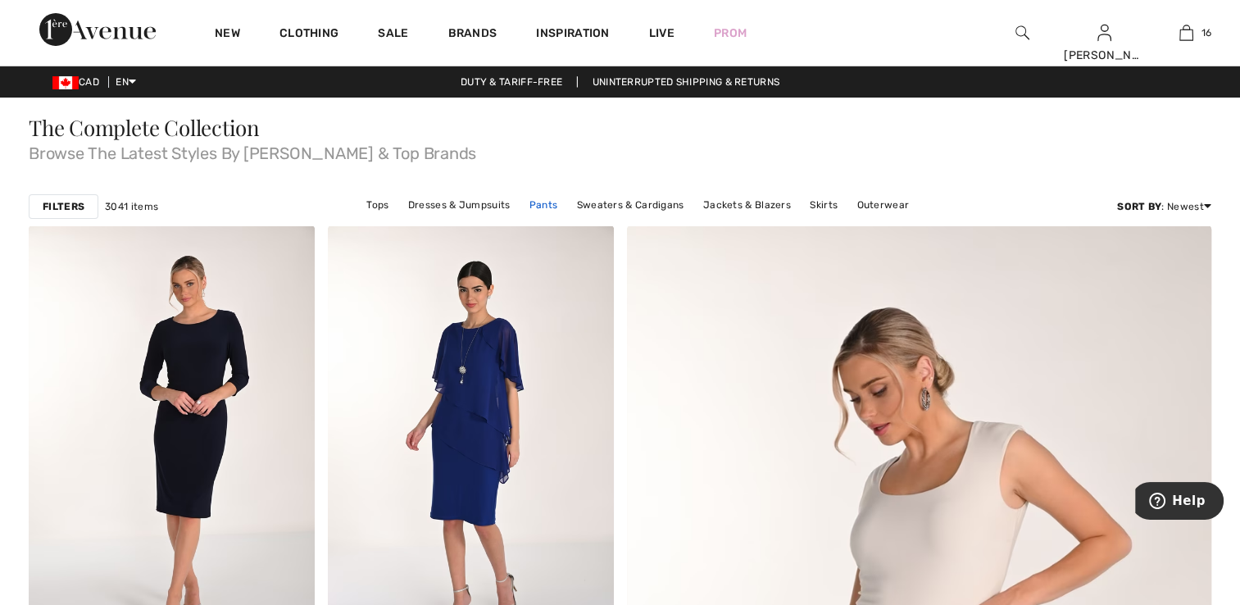
click at [551, 202] on link "Pants" at bounding box center [543, 204] width 45 height 21
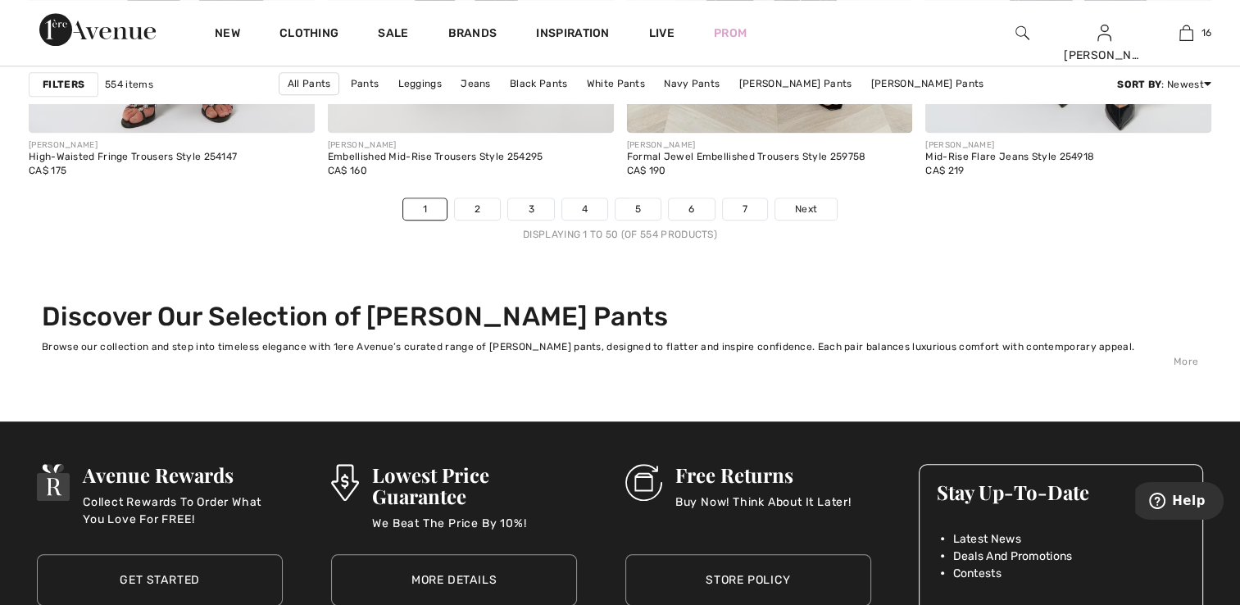
scroll to position [7683, 0]
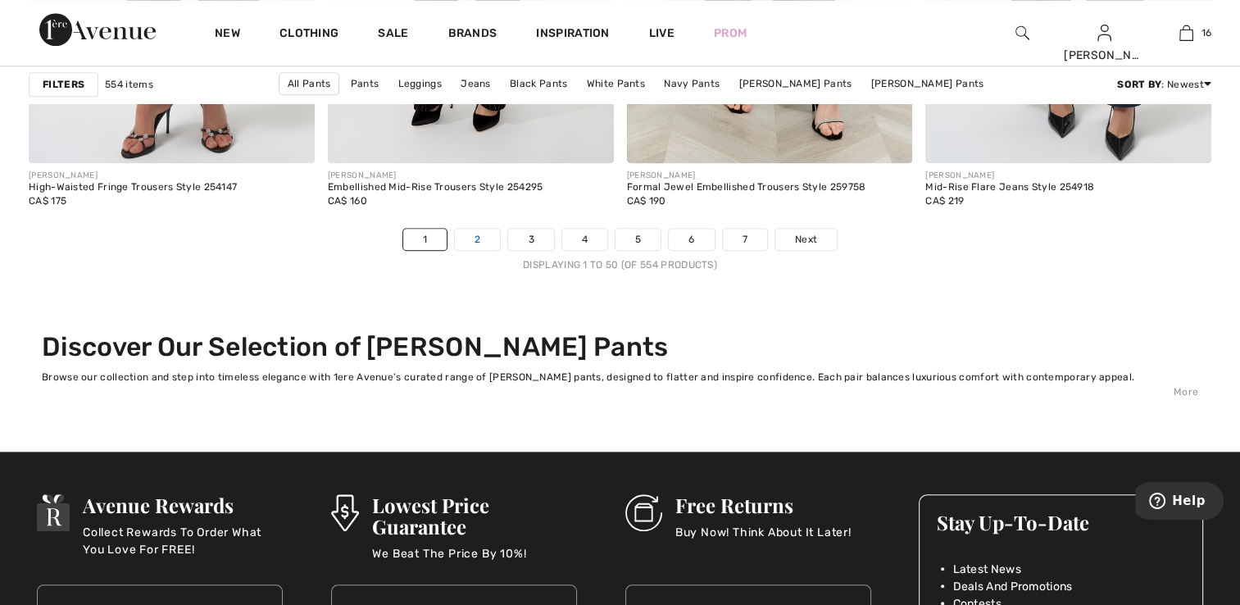
click at [487, 239] on link "2" at bounding box center [477, 239] width 45 height 21
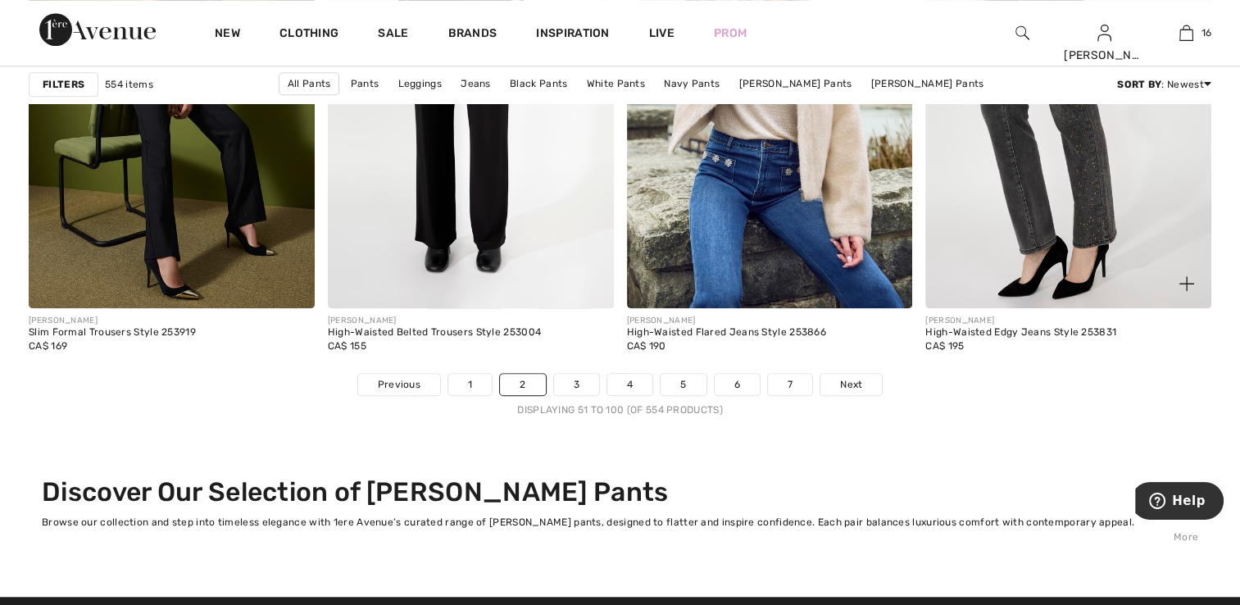
scroll to position [7457, 0]
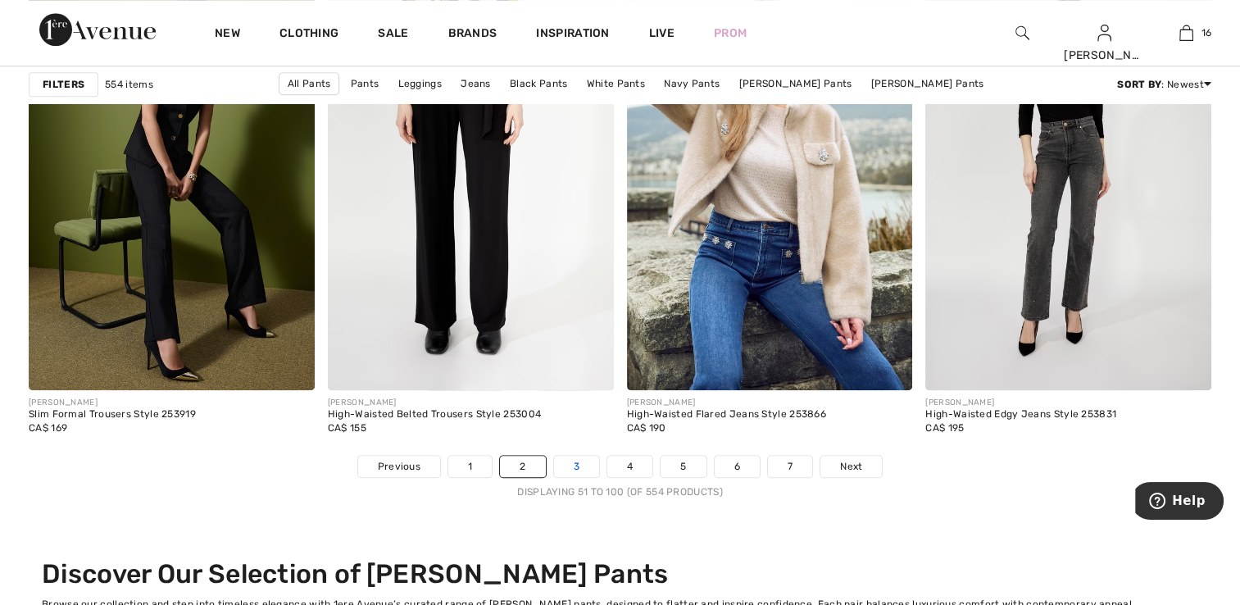
click at [571, 464] on link "3" at bounding box center [576, 466] width 45 height 21
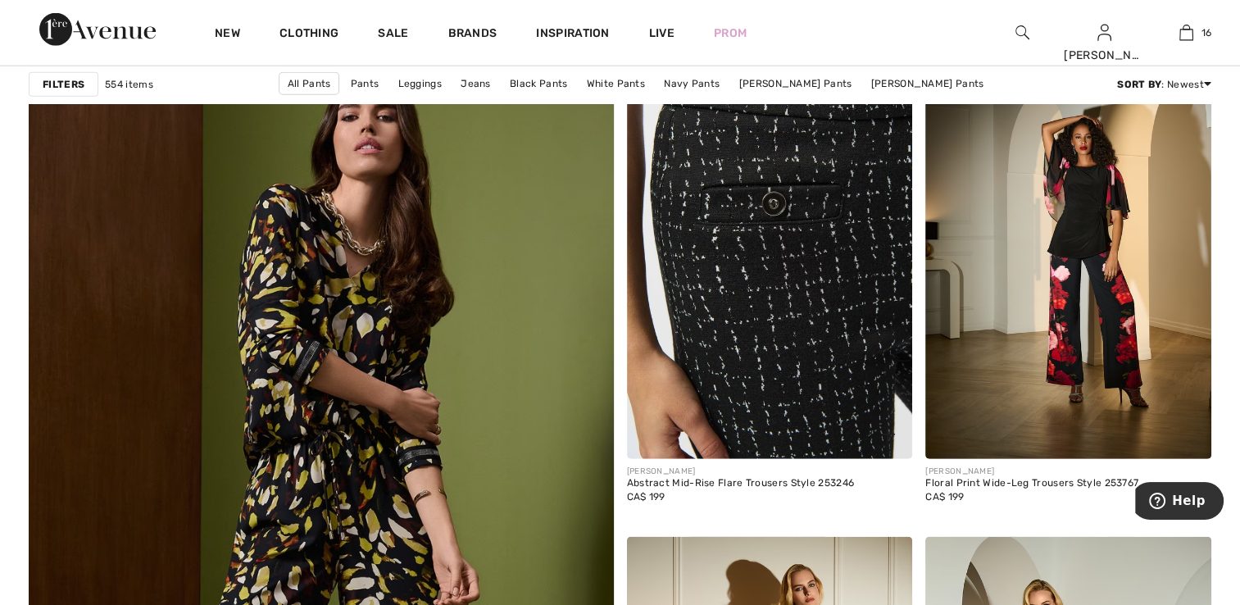
scroll to position [4179, 0]
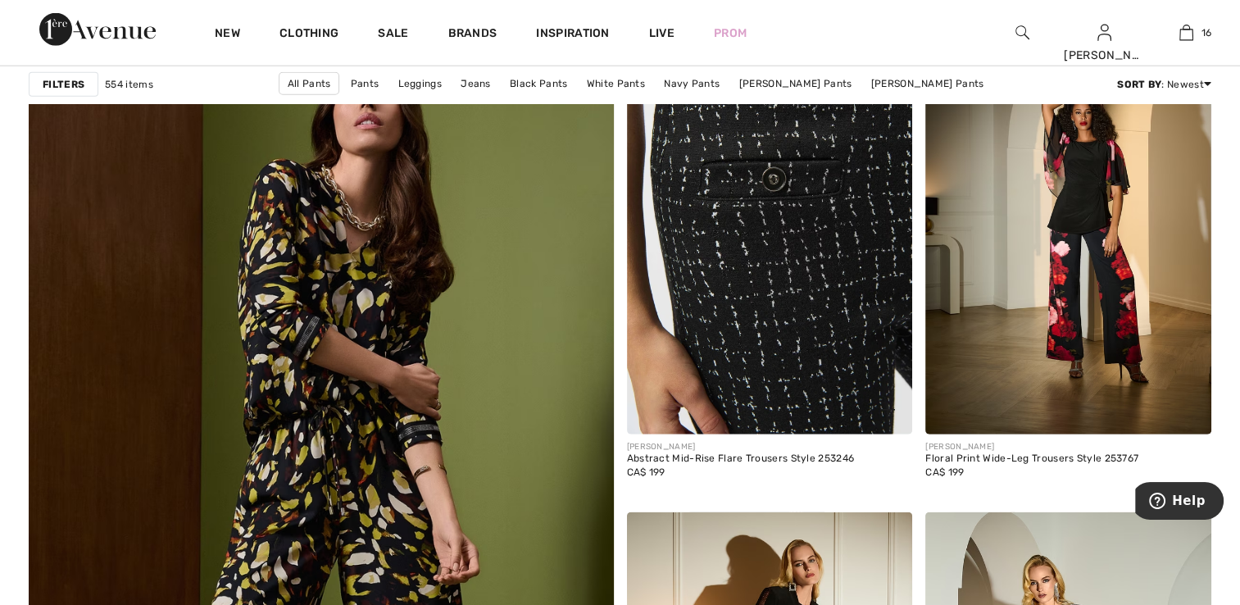
click at [792, 351] on img at bounding box center [770, 220] width 286 height 429
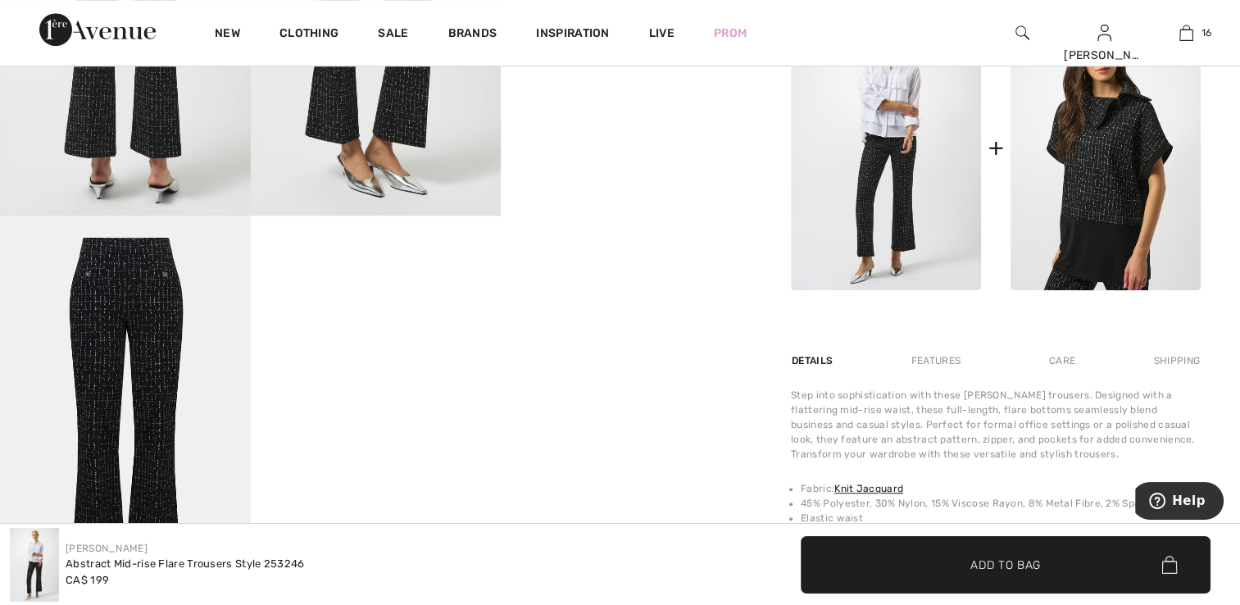
scroll to position [983, 0]
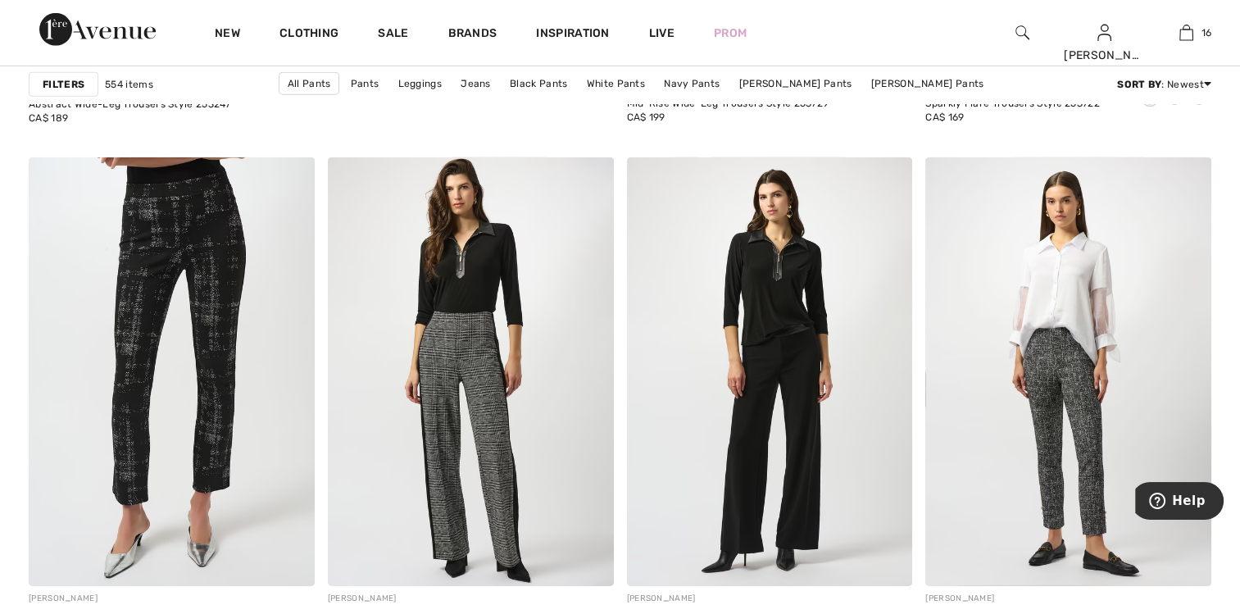
scroll to position [5140, 0]
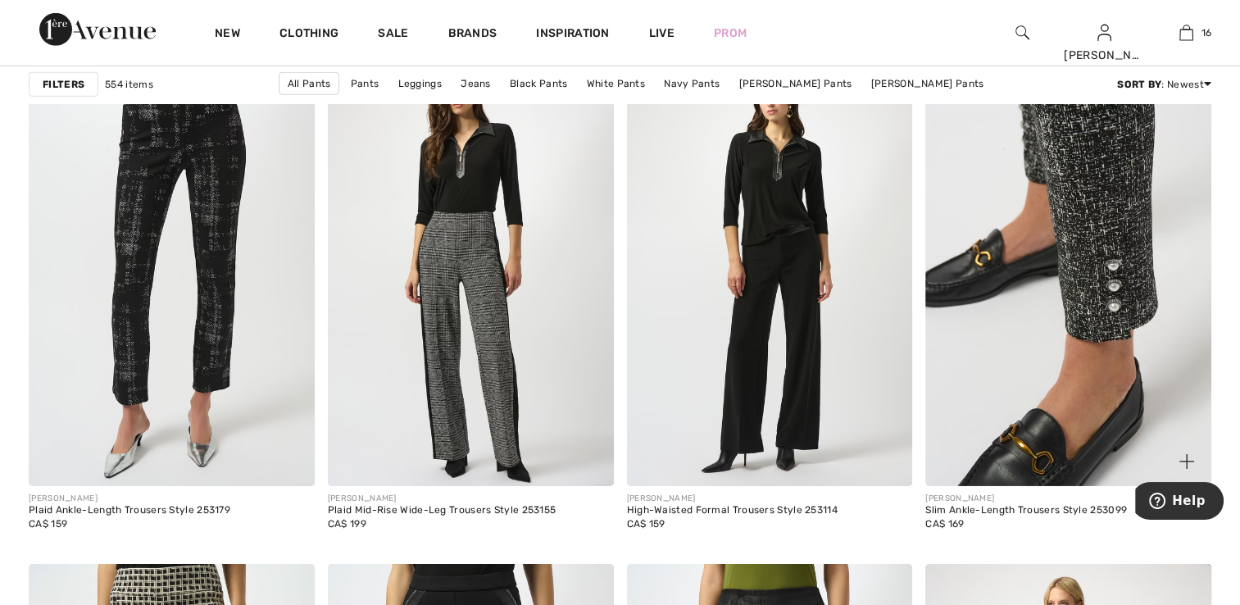
click at [1107, 333] on img at bounding box center [1068, 271] width 286 height 429
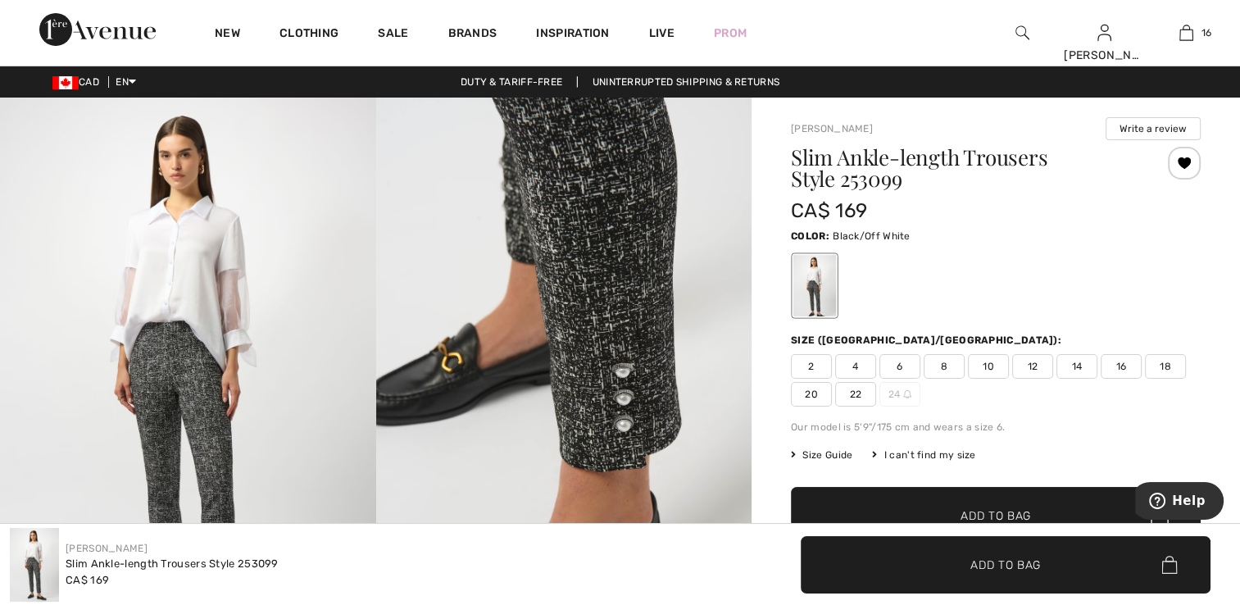
checkbox input "true"
click at [609, 372] on img at bounding box center [564, 379] width 376 height 563
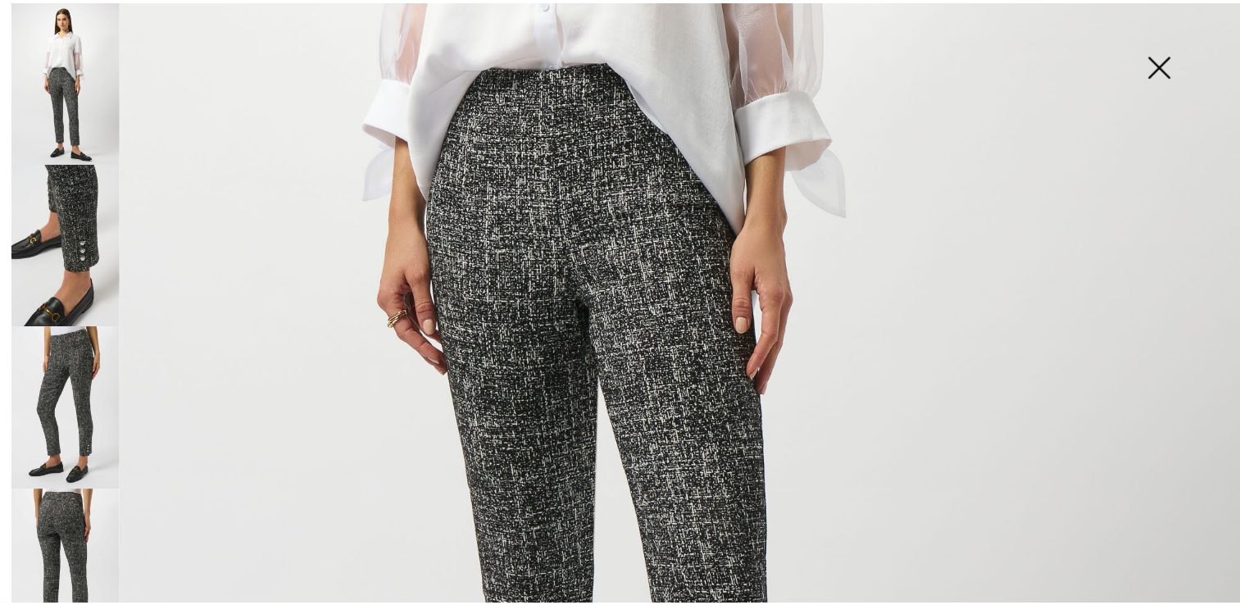
scroll to position [656, 0]
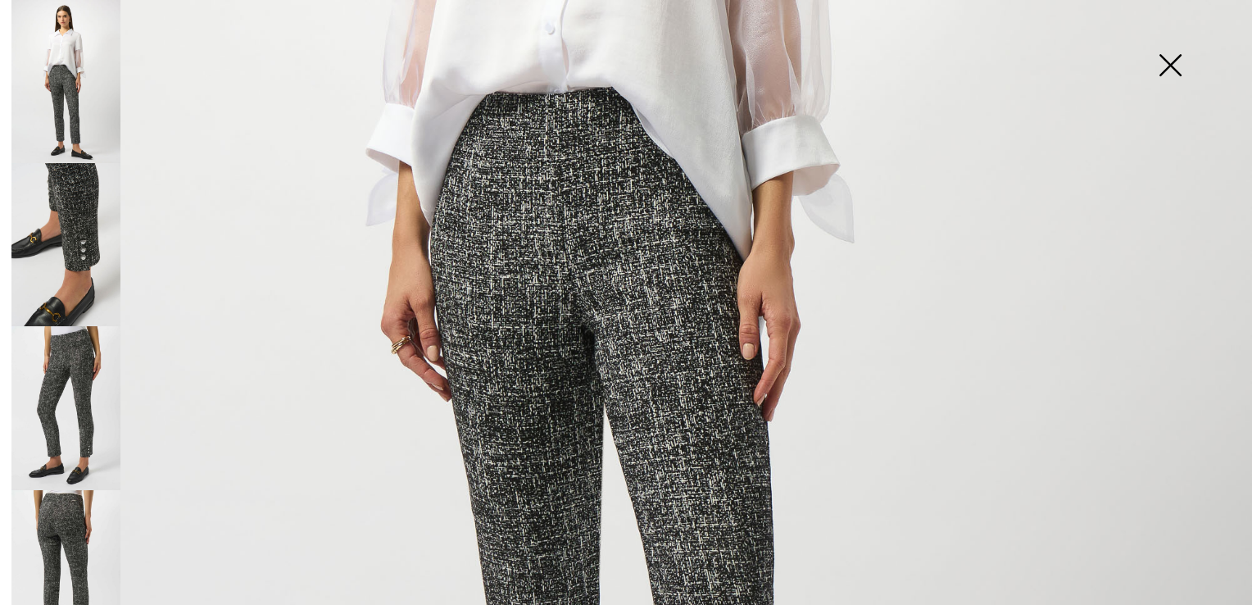
click at [1171, 61] on img at bounding box center [1170, 67] width 82 height 84
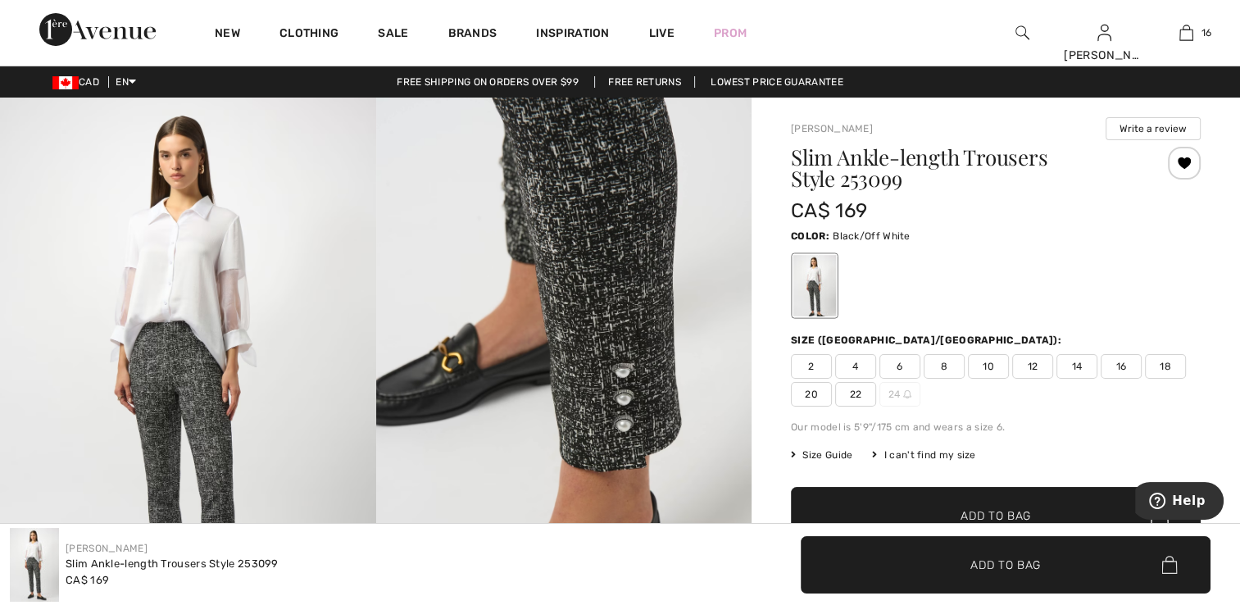
click at [805, 361] on span "2" at bounding box center [811, 366] width 41 height 25
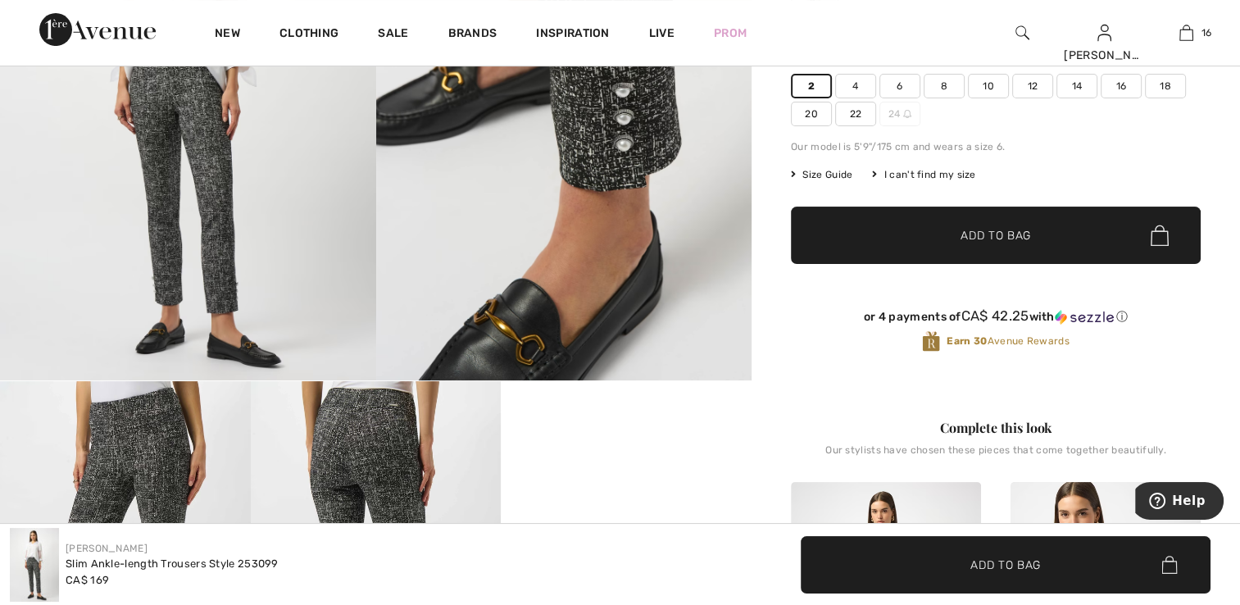
scroll to position [164, 0]
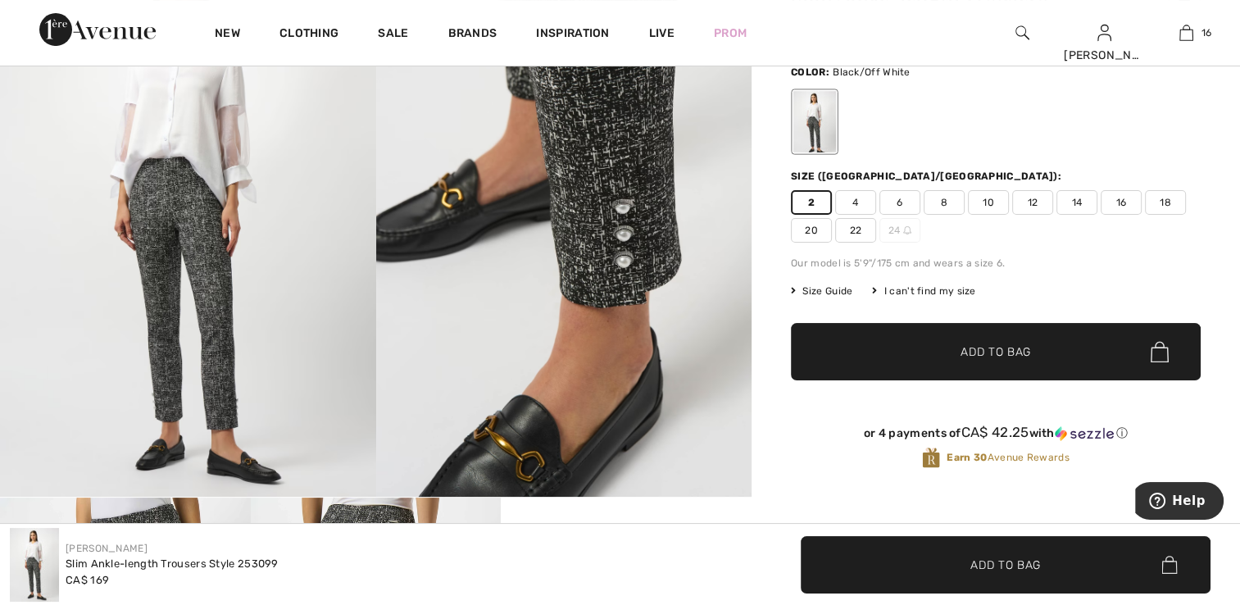
click at [953, 336] on span "✔ Added to Bag Add to Bag" at bounding box center [996, 351] width 410 height 57
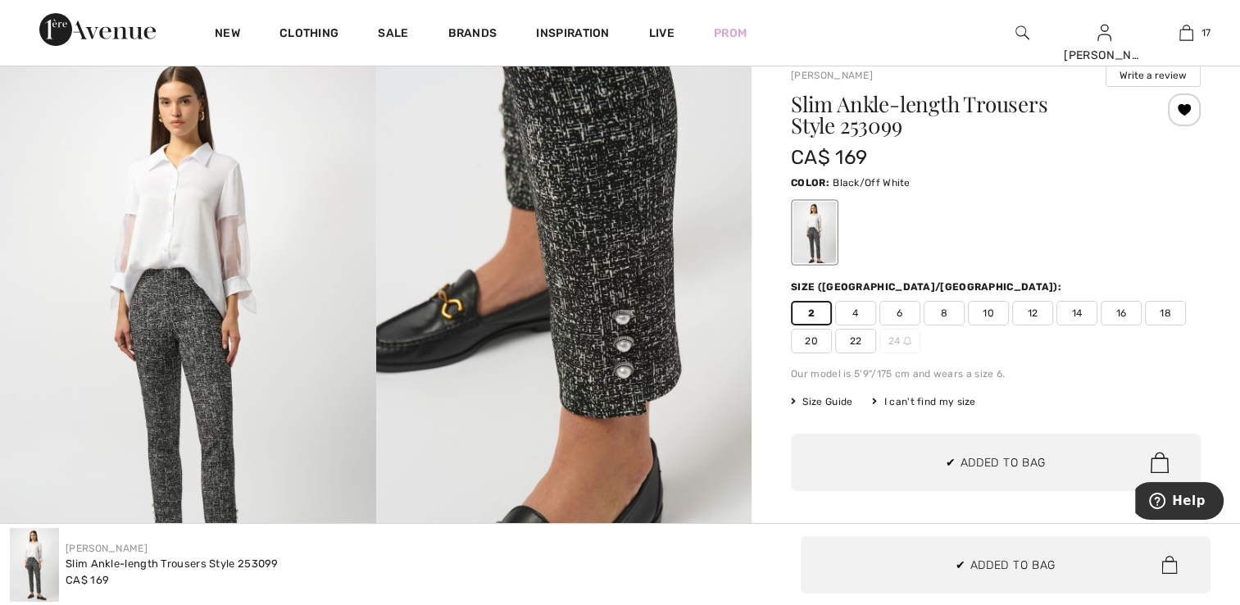
scroll to position [0, 0]
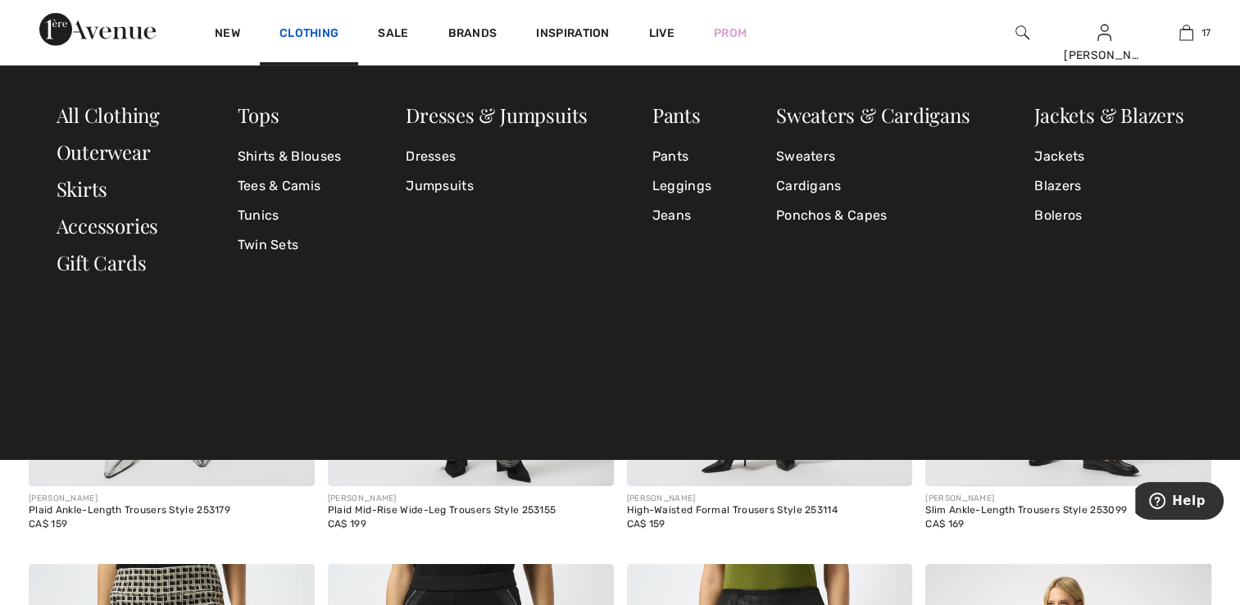
click at [321, 27] on link "Clothing" at bounding box center [308, 34] width 59 height 17
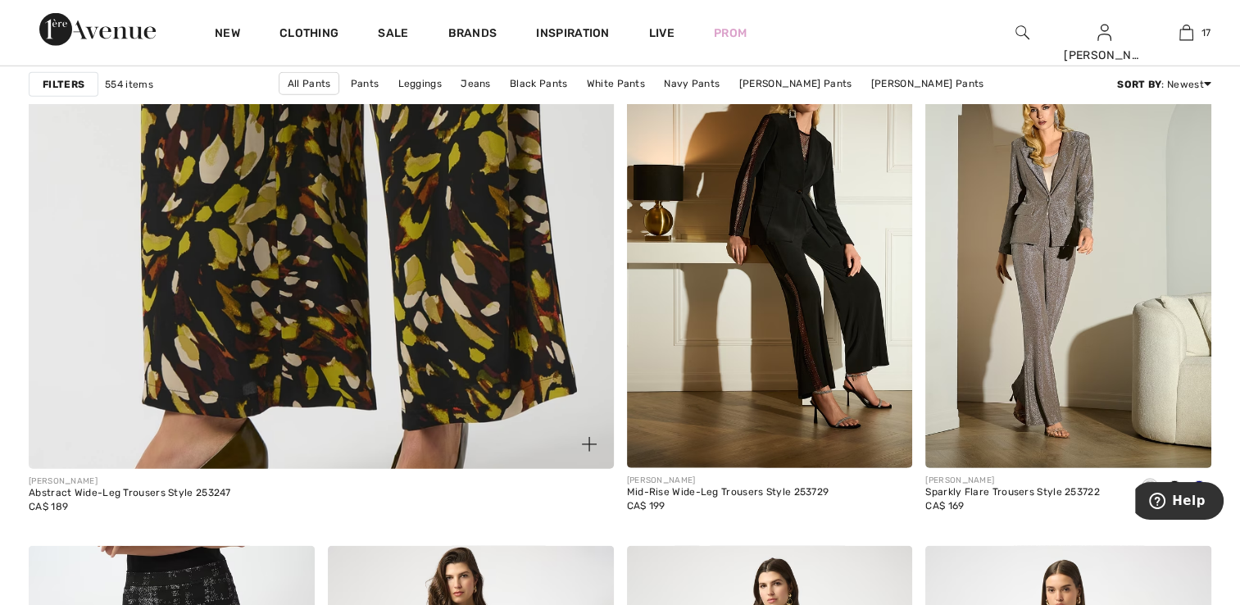
scroll to position [4648, 0]
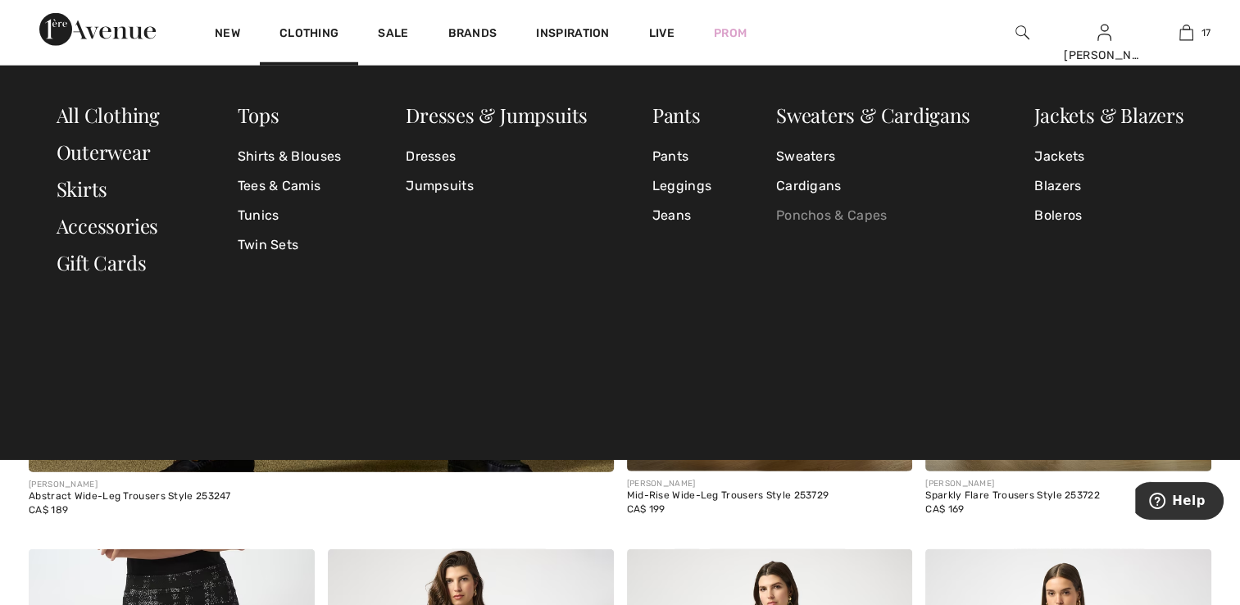
click at [819, 214] on link "Ponchos & Capes" at bounding box center [873, 215] width 194 height 29
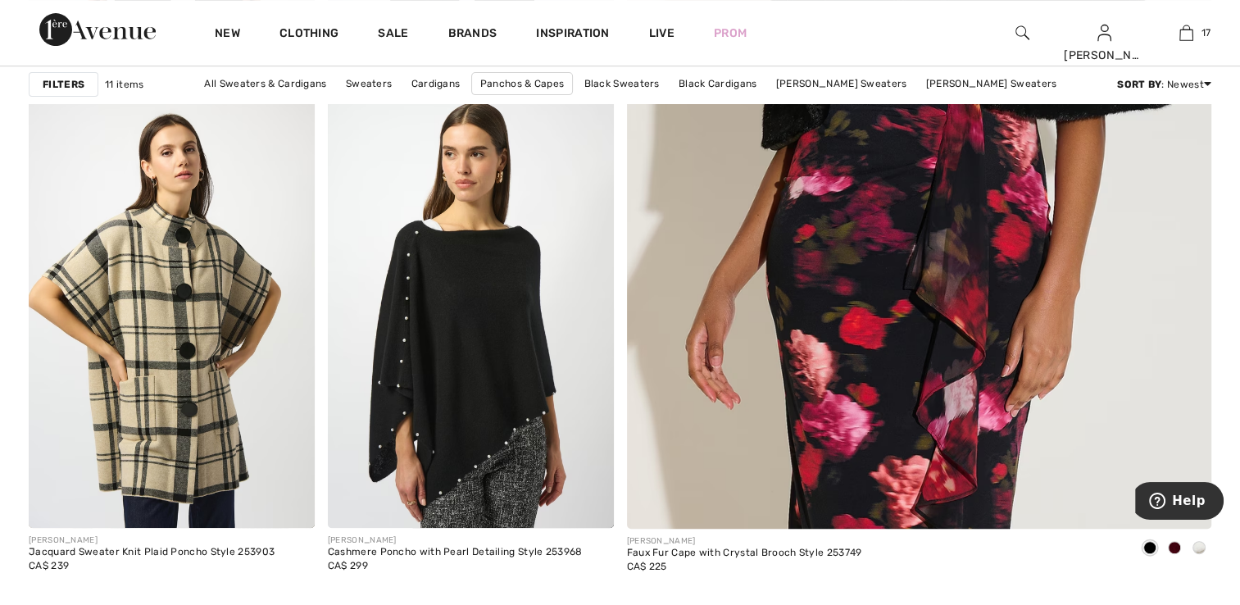
scroll to position [656, 0]
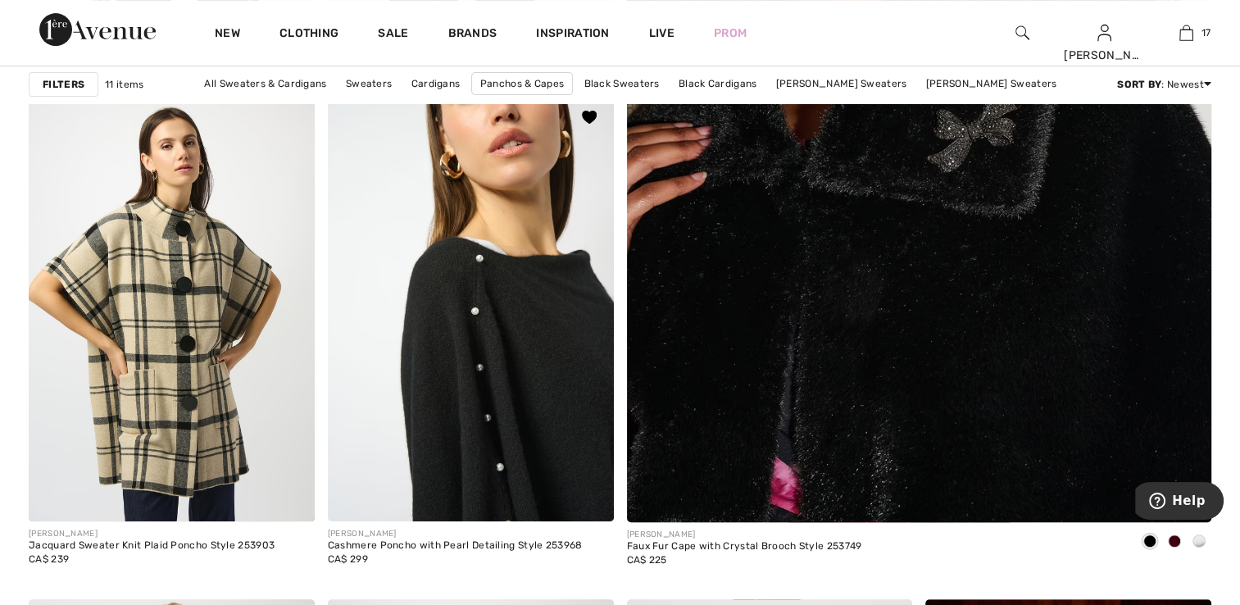
click at [506, 320] on img at bounding box center [471, 307] width 286 height 429
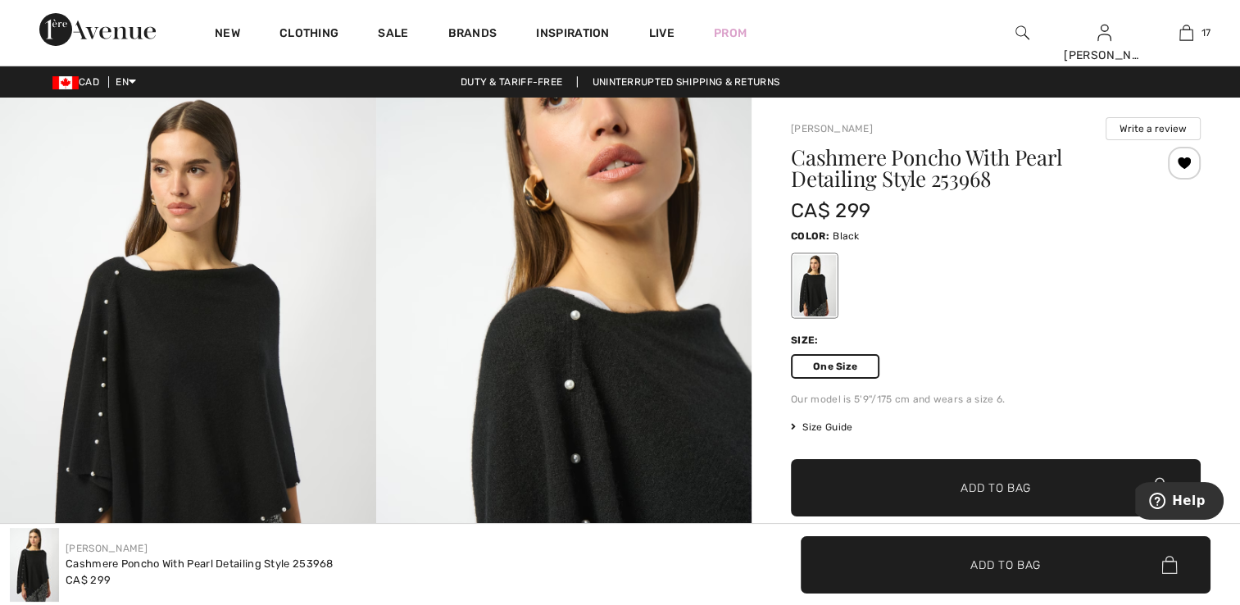
click at [962, 497] on span "✔ Added to Bag Add to Bag" at bounding box center [996, 487] width 410 height 57
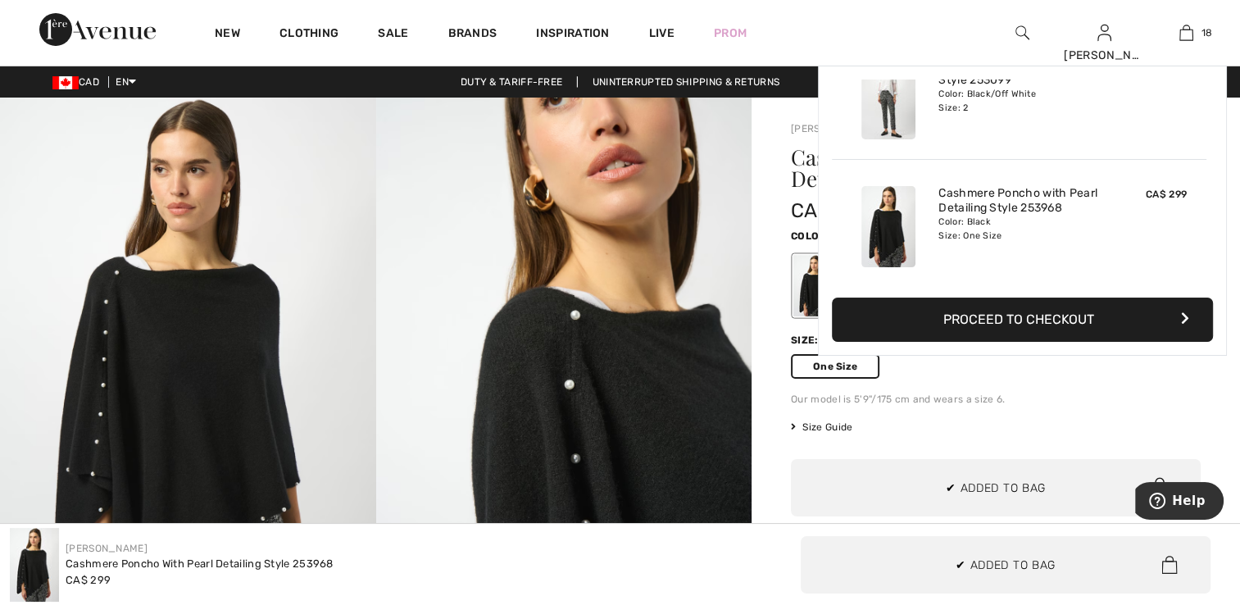
scroll to position [2093, 0]
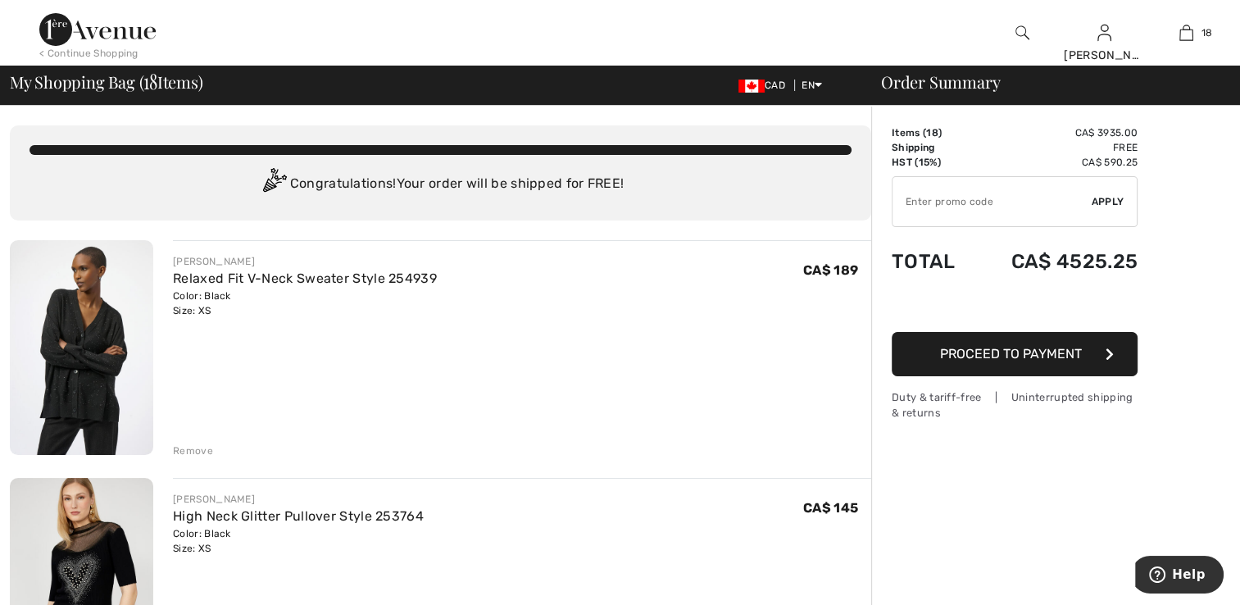
click at [95, 363] on img at bounding box center [81, 347] width 143 height 215
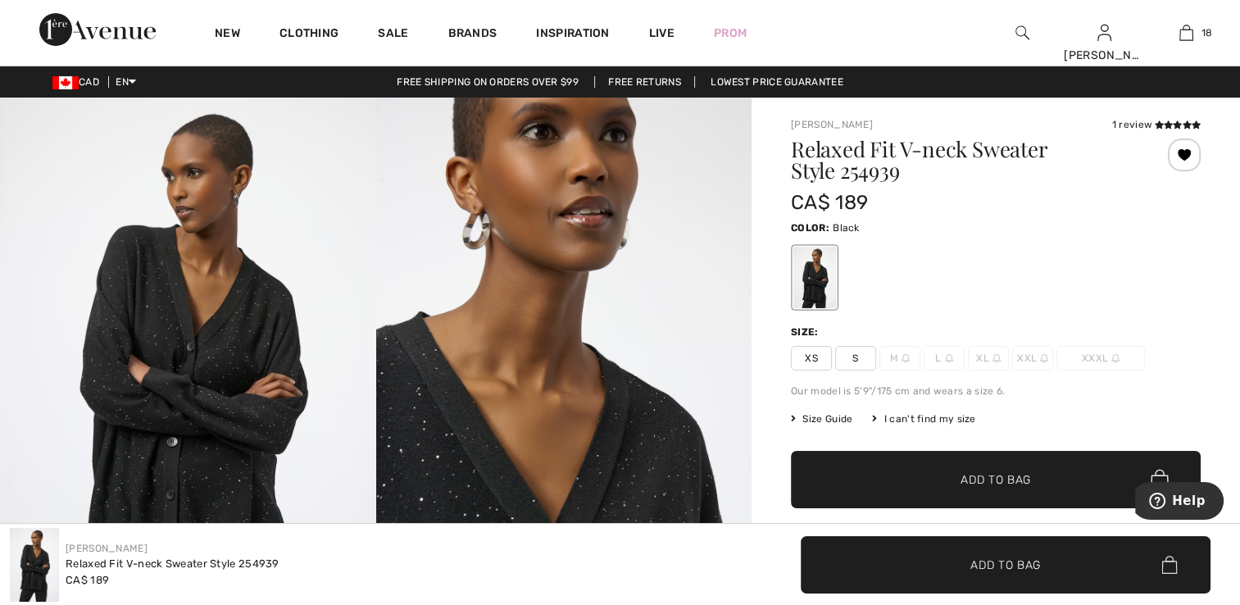
click at [814, 359] on span "XS" at bounding box center [811, 358] width 41 height 25
click at [968, 480] on span "Add to Bag" at bounding box center [995, 479] width 70 height 17
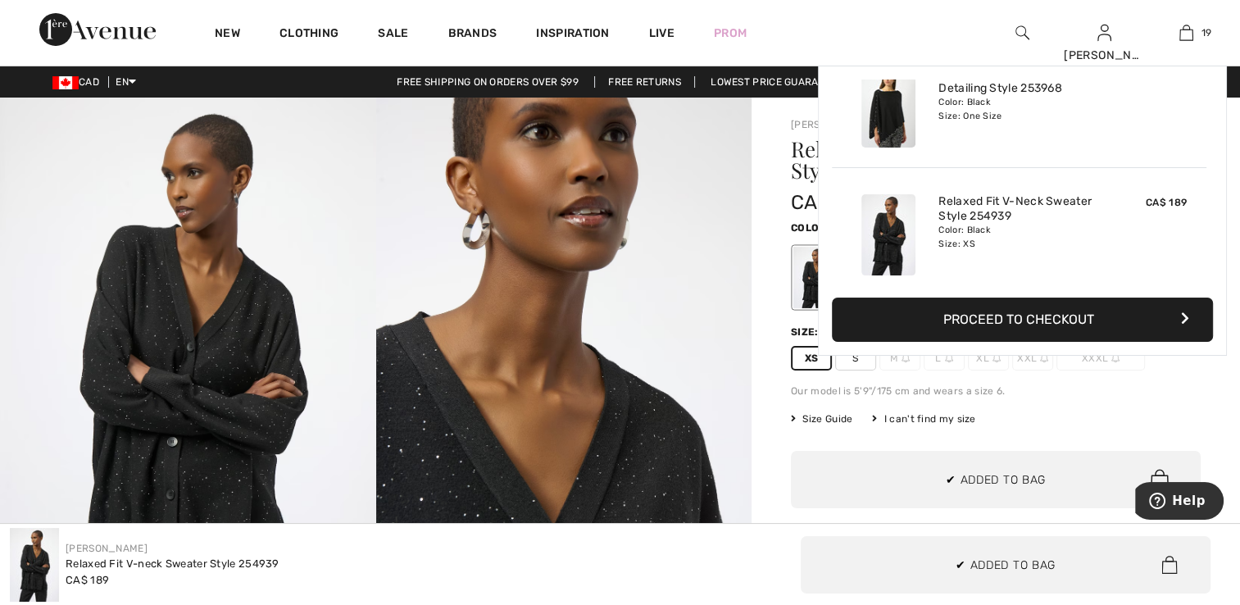
scroll to position [2220, 0]
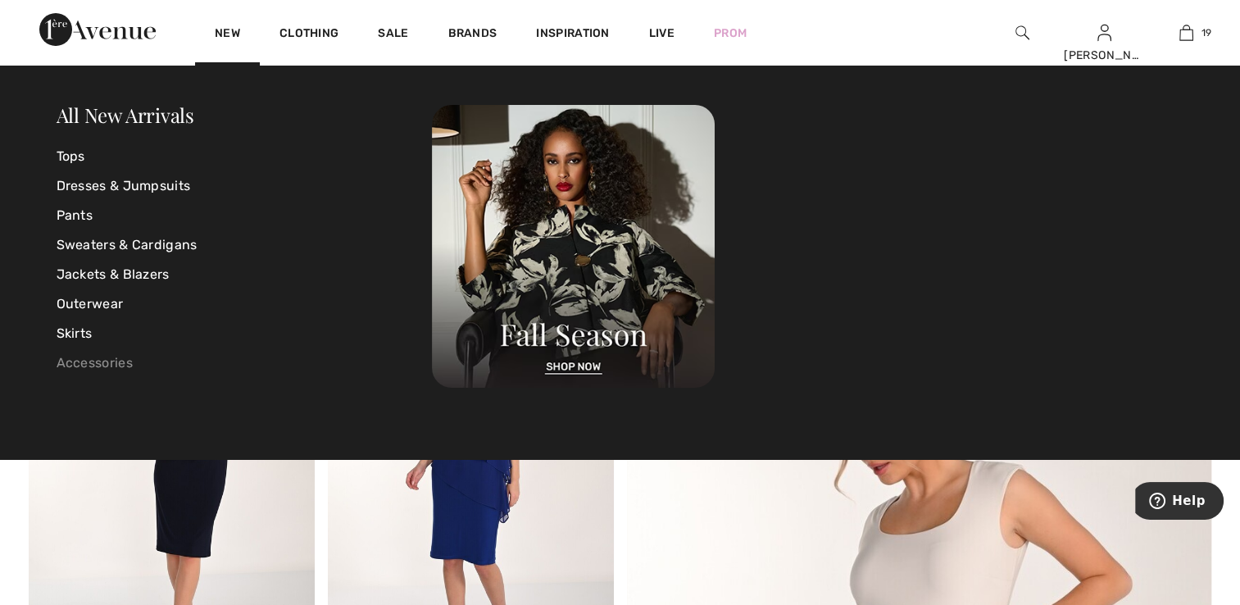
click at [88, 365] on link "Accessories" at bounding box center [245, 362] width 376 height 29
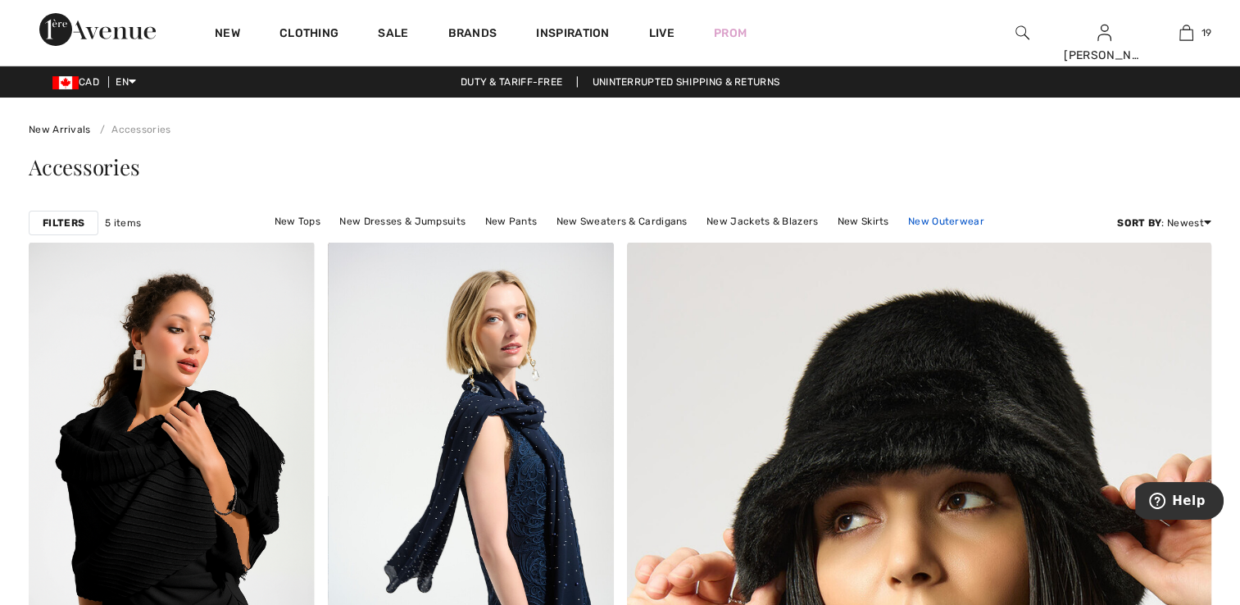
click at [959, 217] on link "New Outerwear" at bounding box center [946, 221] width 93 height 21
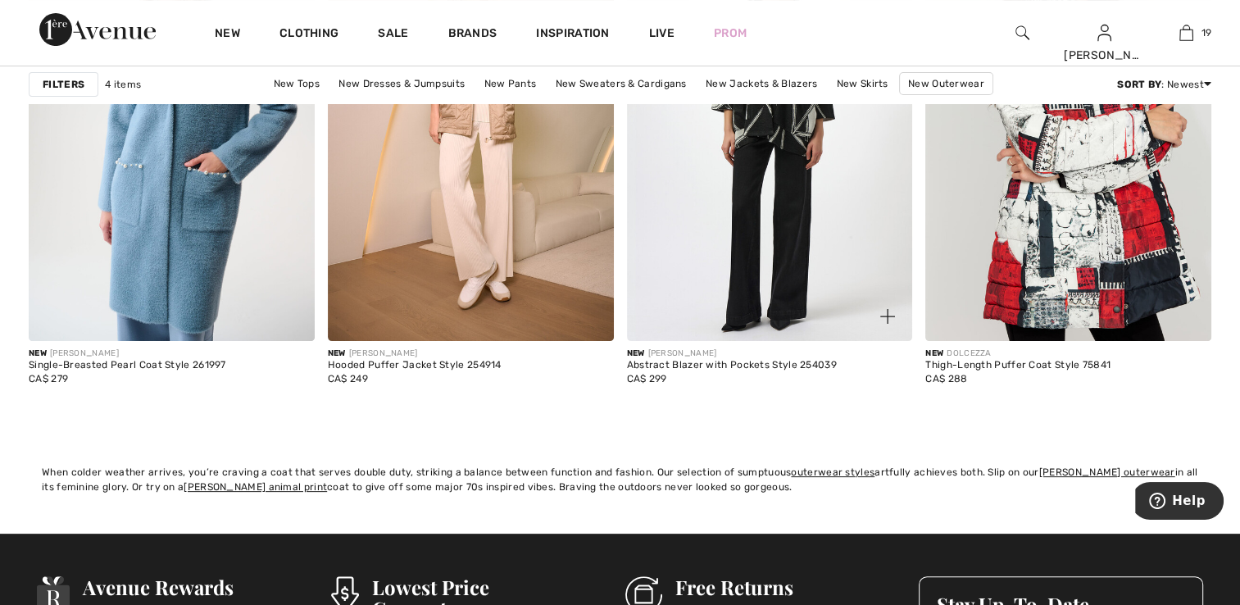
scroll to position [328, 0]
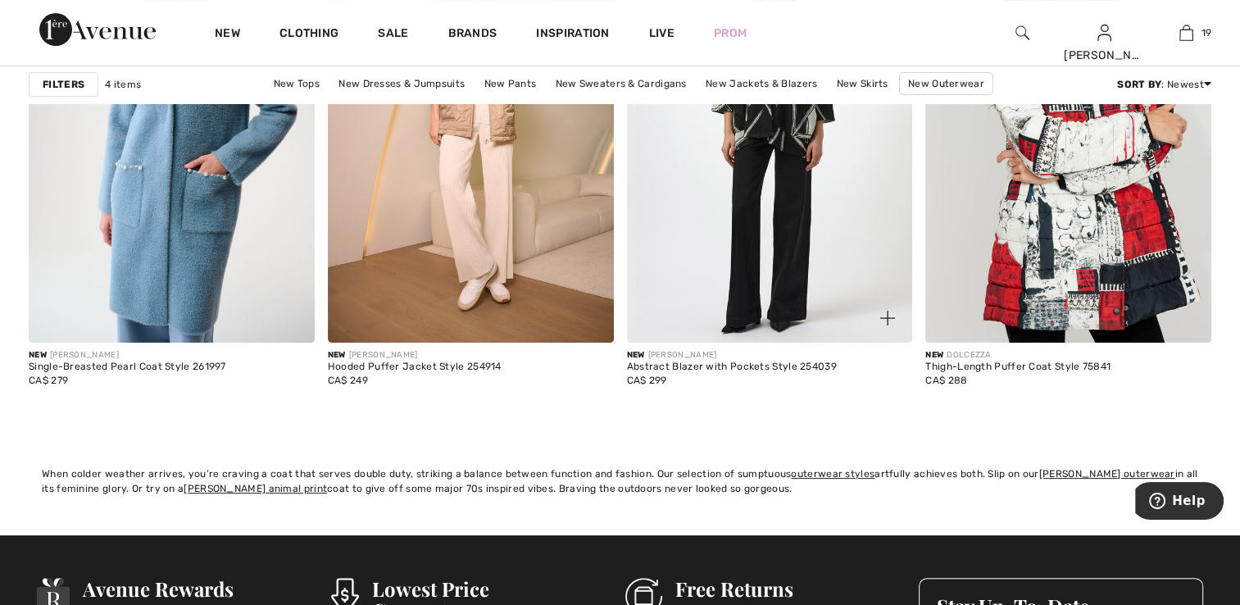
click at [799, 227] on img at bounding box center [770, 128] width 286 height 429
